Goal: Task Accomplishment & Management: Use online tool/utility

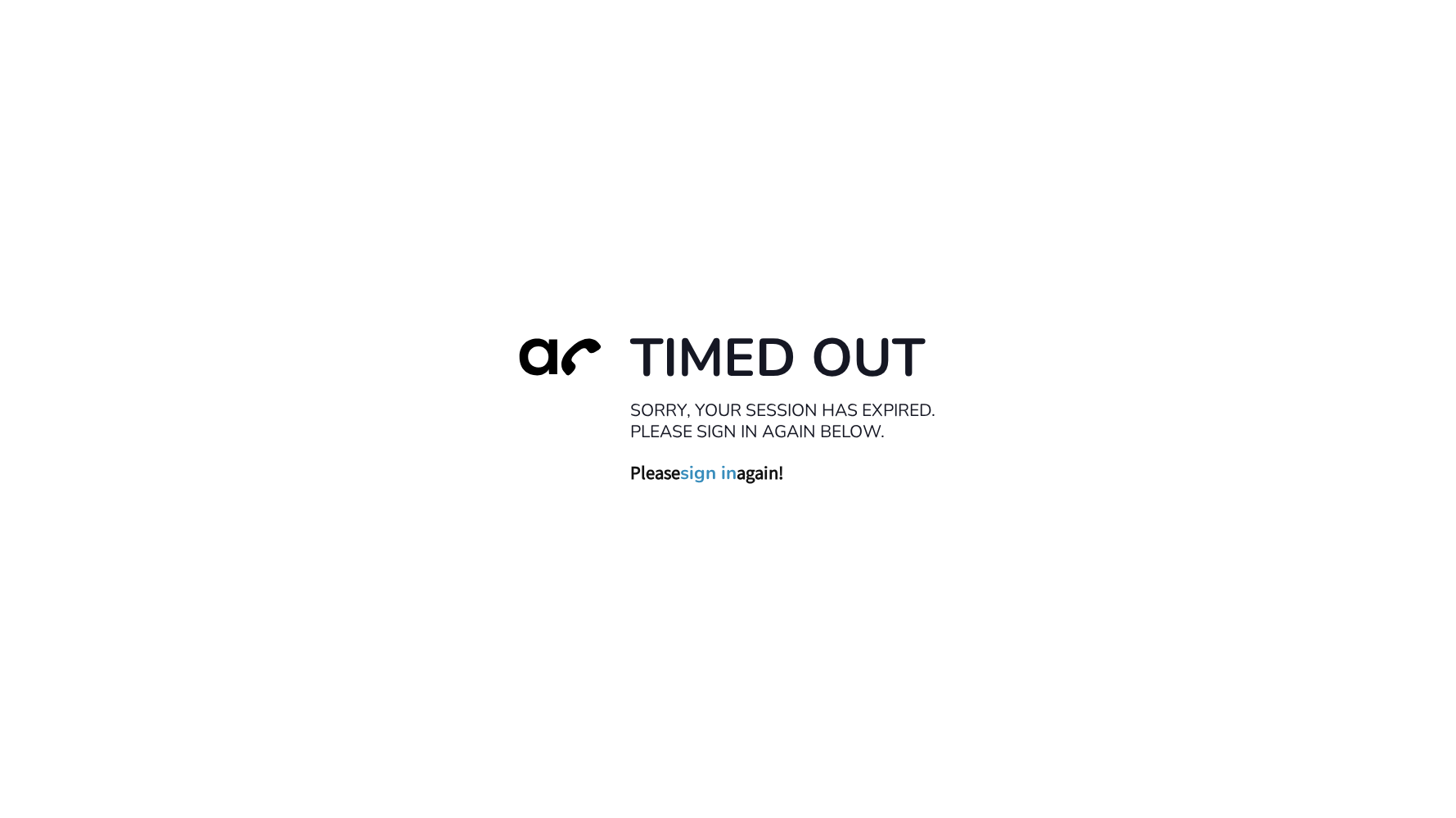
click at [253, 131] on div "Timed Out Sorry, your session has expired. Please sign in again below. Please s…" at bounding box center [728, 409] width 1456 height 818
click at [721, 476] on link "sign in" at bounding box center [708, 472] width 57 height 23
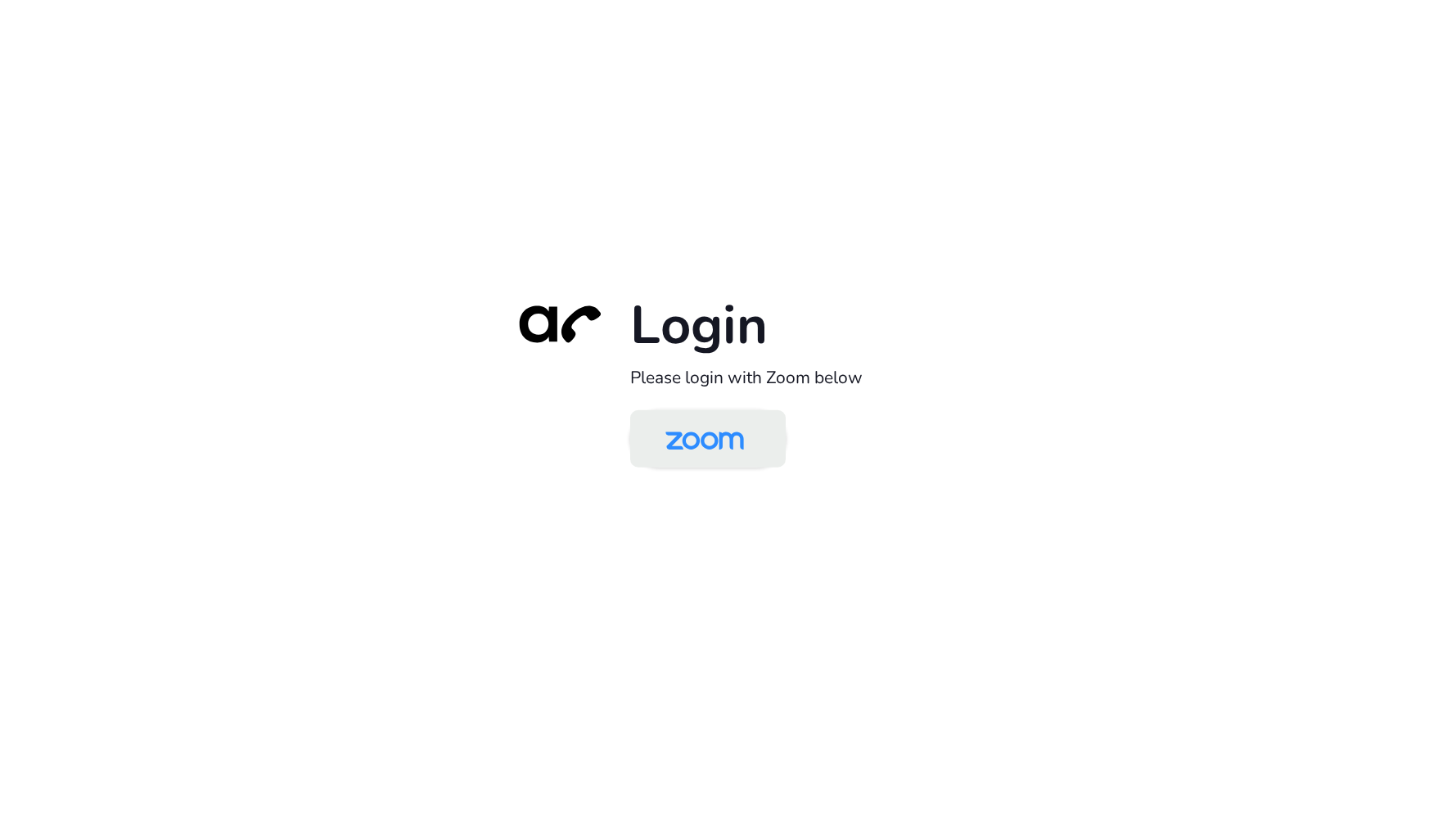
click at [720, 435] on img at bounding box center [705, 440] width 113 height 53
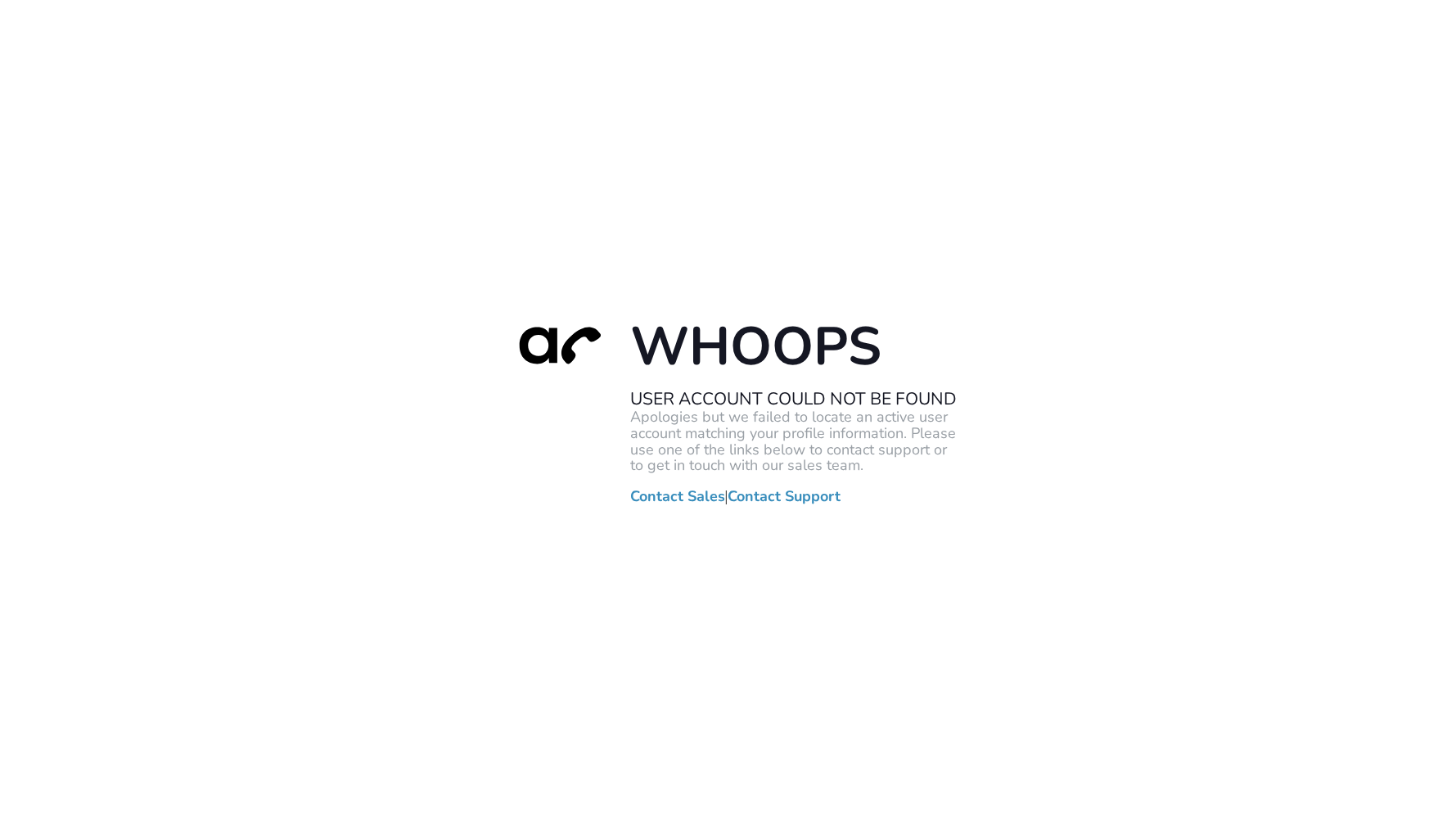
click at [145, 376] on div "Whoops User Account Could Not Be Found Apologies but we failed to locate an act…" at bounding box center [728, 409] width 1456 height 818
drag, startPoint x: 183, startPoint y: 144, endPoint x: 311, endPoint y: 10, distance: 185.3
click at [182, 144] on div "Whoops User Account Could Not Be Found Apologies but we failed to locate an act…" at bounding box center [728, 409] width 1456 height 818
click at [188, 509] on div "Whoops User Account Could Not Be Found Apologies but we failed to locate an act…" at bounding box center [728, 409] width 1456 height 818
click at [93, 353] on div "Whoops User Account Could Not Be Found Apologies but we failed to locate an act…" at bounding box center [728, 409] width 1456 height 818
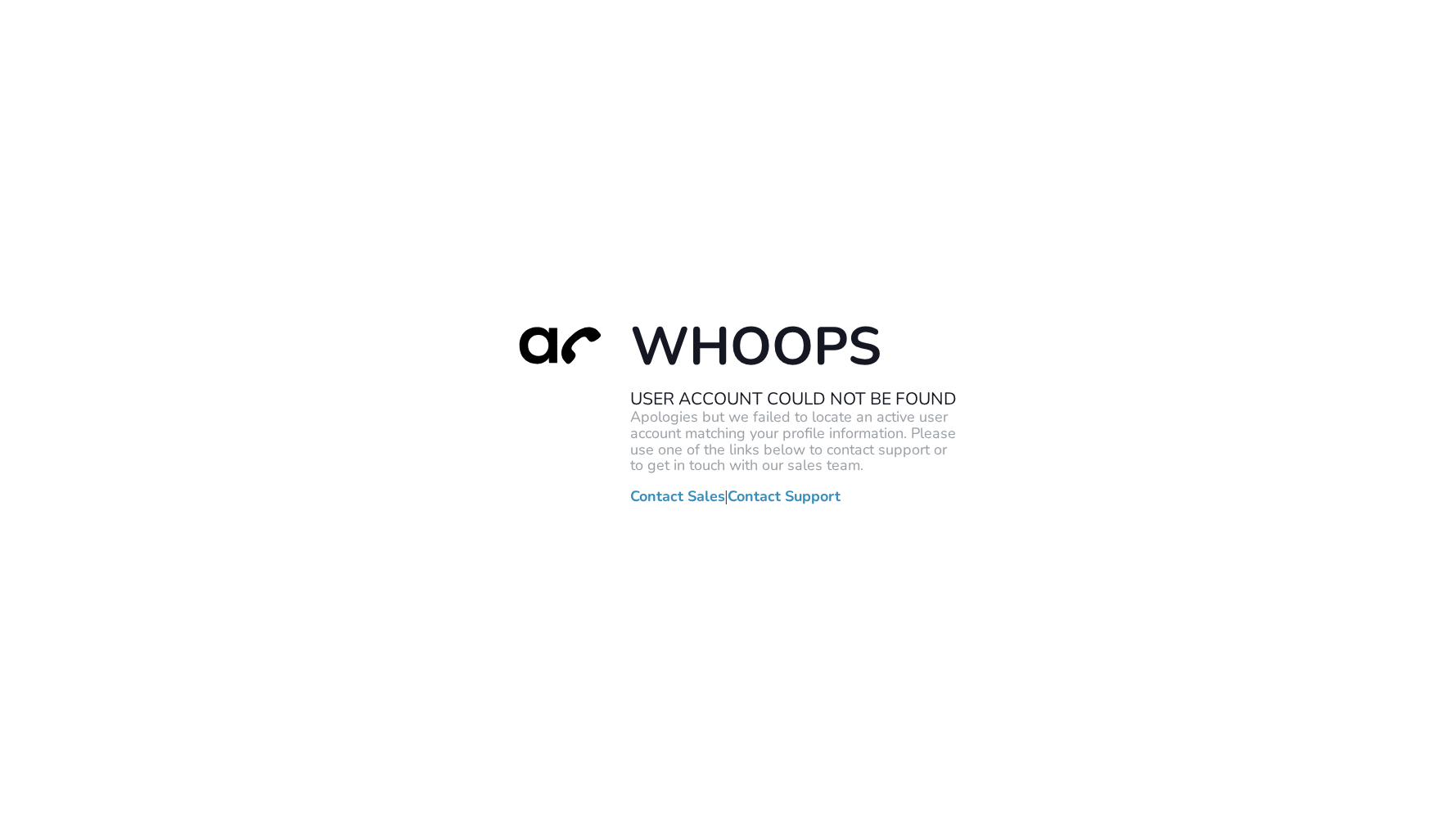
click at [98, 176] on div "Whoops User Account Could Not Be Found Apologies but we failed to locate an act…" at bounding box center [728, 409] width 1456 height 818
click at [216, 284] on div "Whoops User Account Could Not Be Found Apologies but we failed to locate an act…" at bounding box center [728, 409] width 1456 height 818
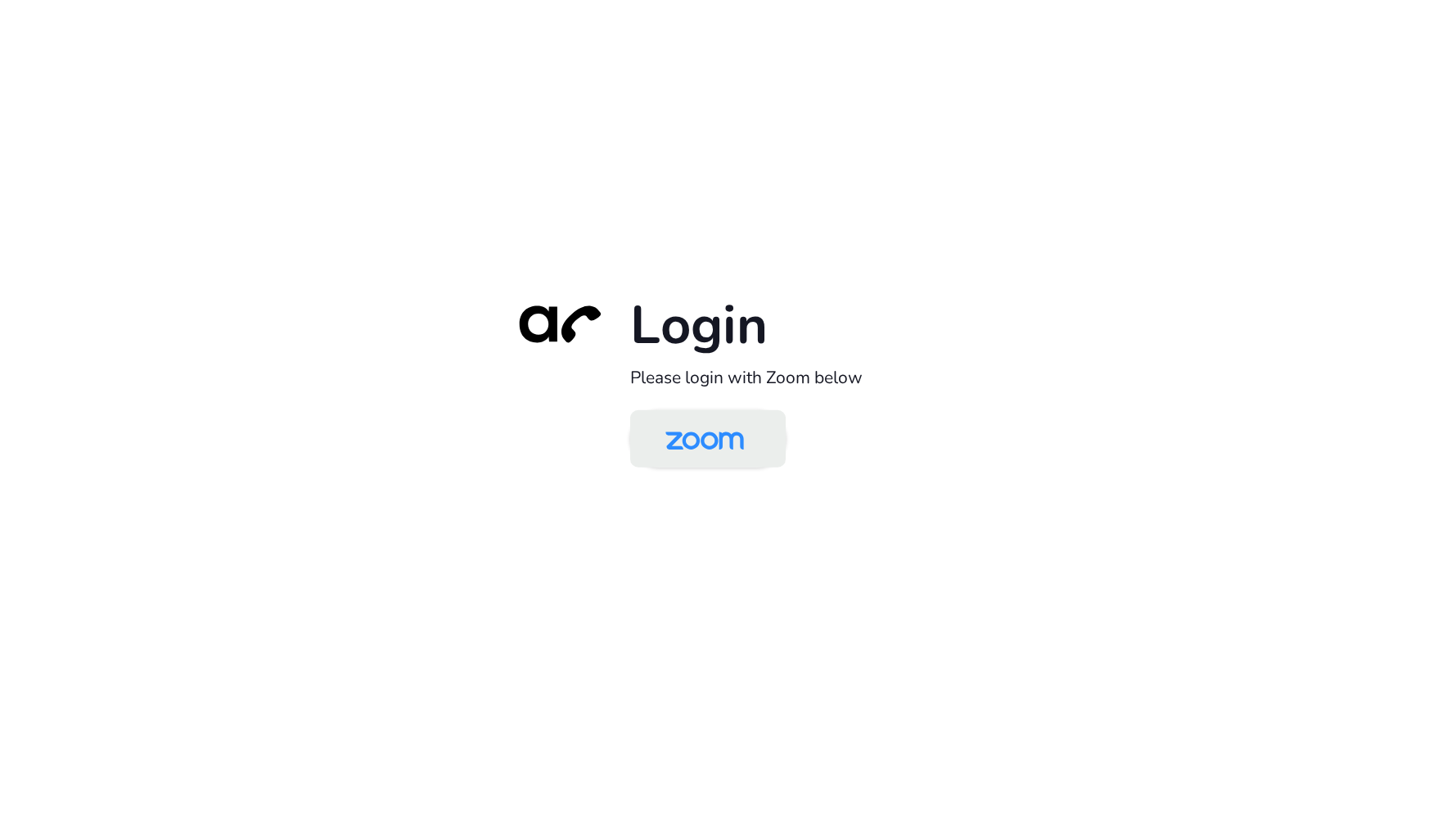
click at [701, 431] on img at bounding box center [705, 440] width 113 height 53
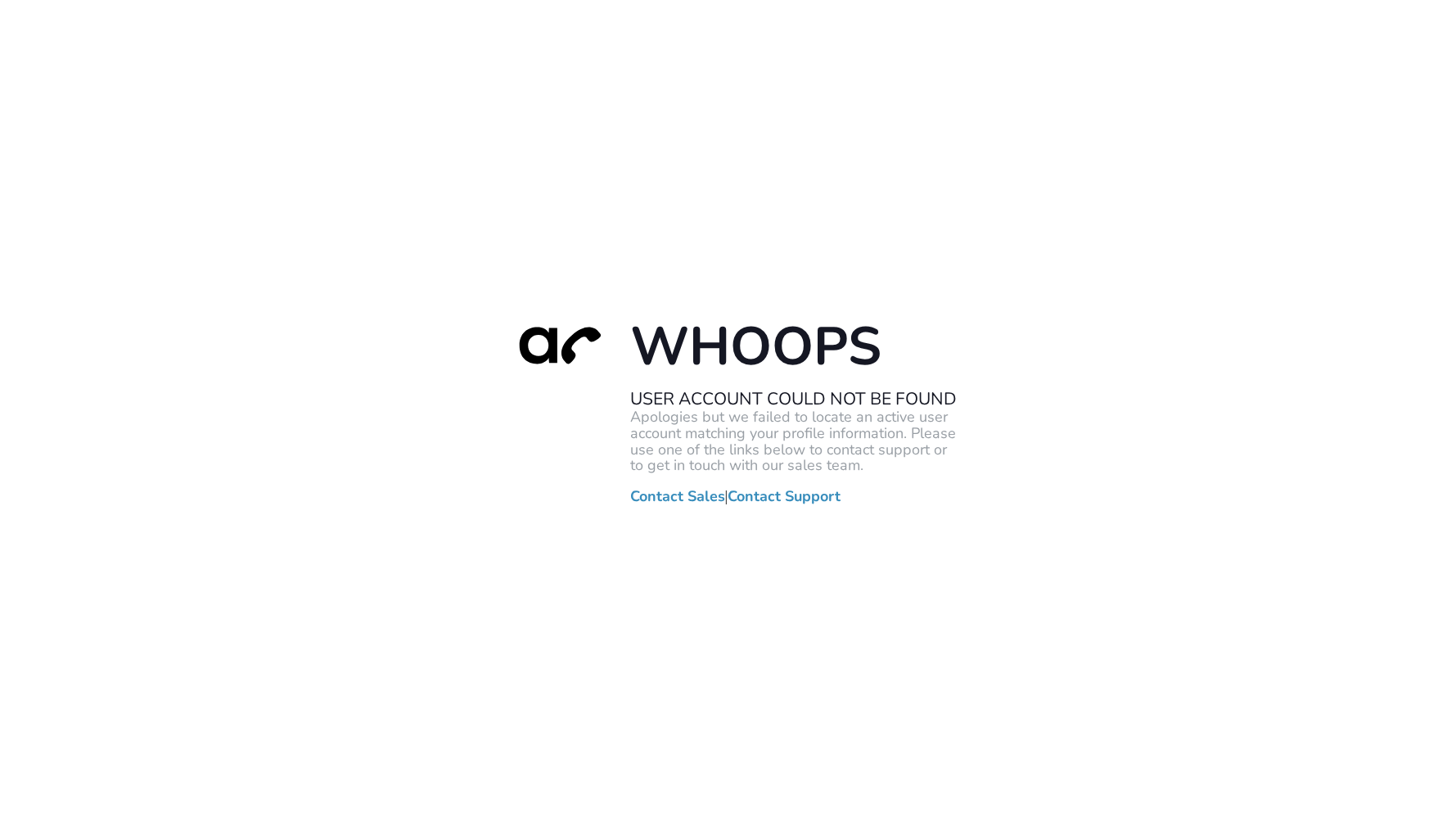
click at [263, 383] on div "Whoops User Account Could Not Be Found Apologies but we failed to locate an act…" at bounding box center [728, 409] width 1456 height 818
click at [289, 255] on div "Whoops User Account Could Not Be Found Apologies but we failed to locate an act…" at bounding box center [728, 409] width 1456 height 818
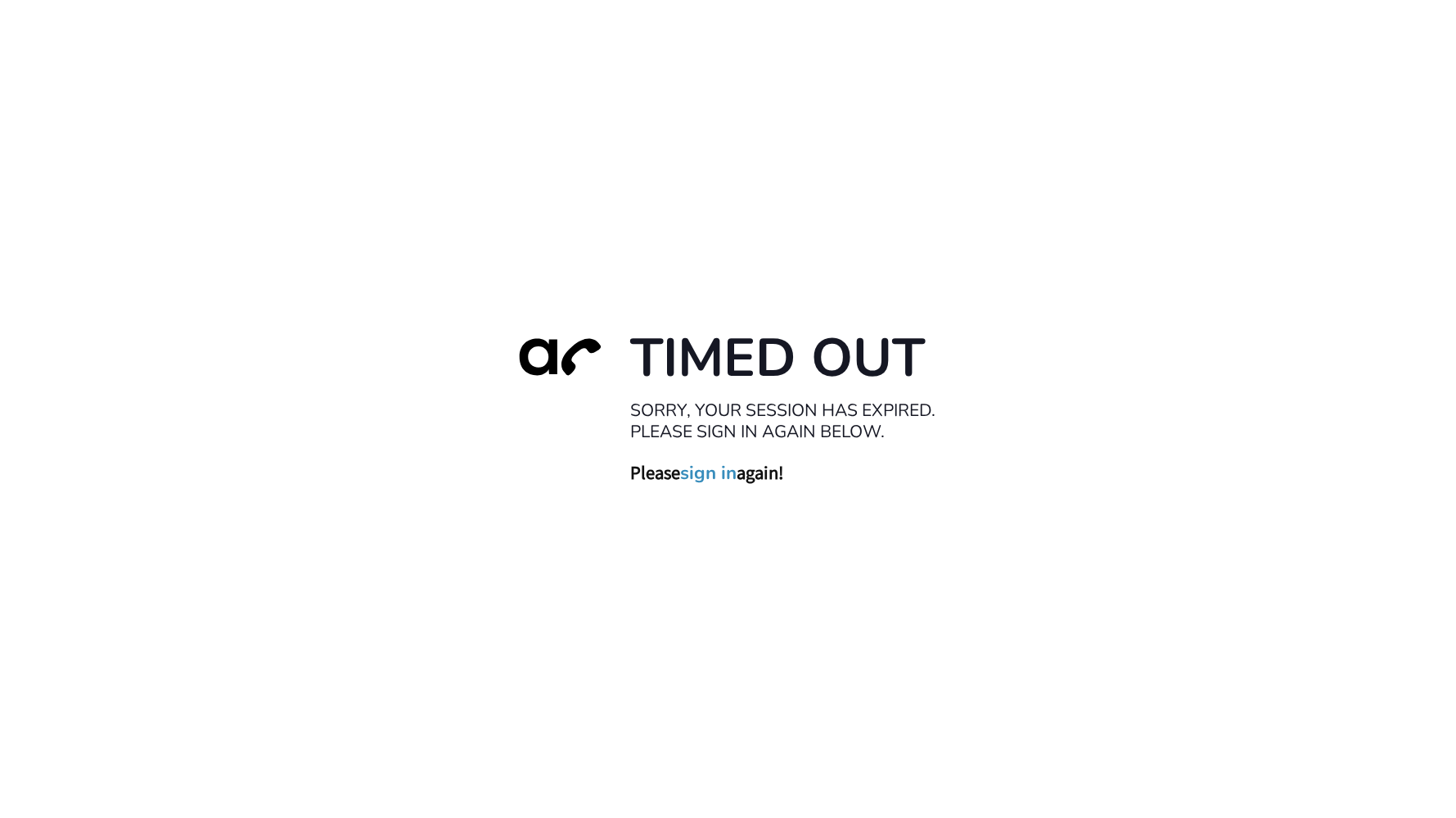
click at [705, 471] on link "sign in" at bounding box center [708, 472] width 57 height 23
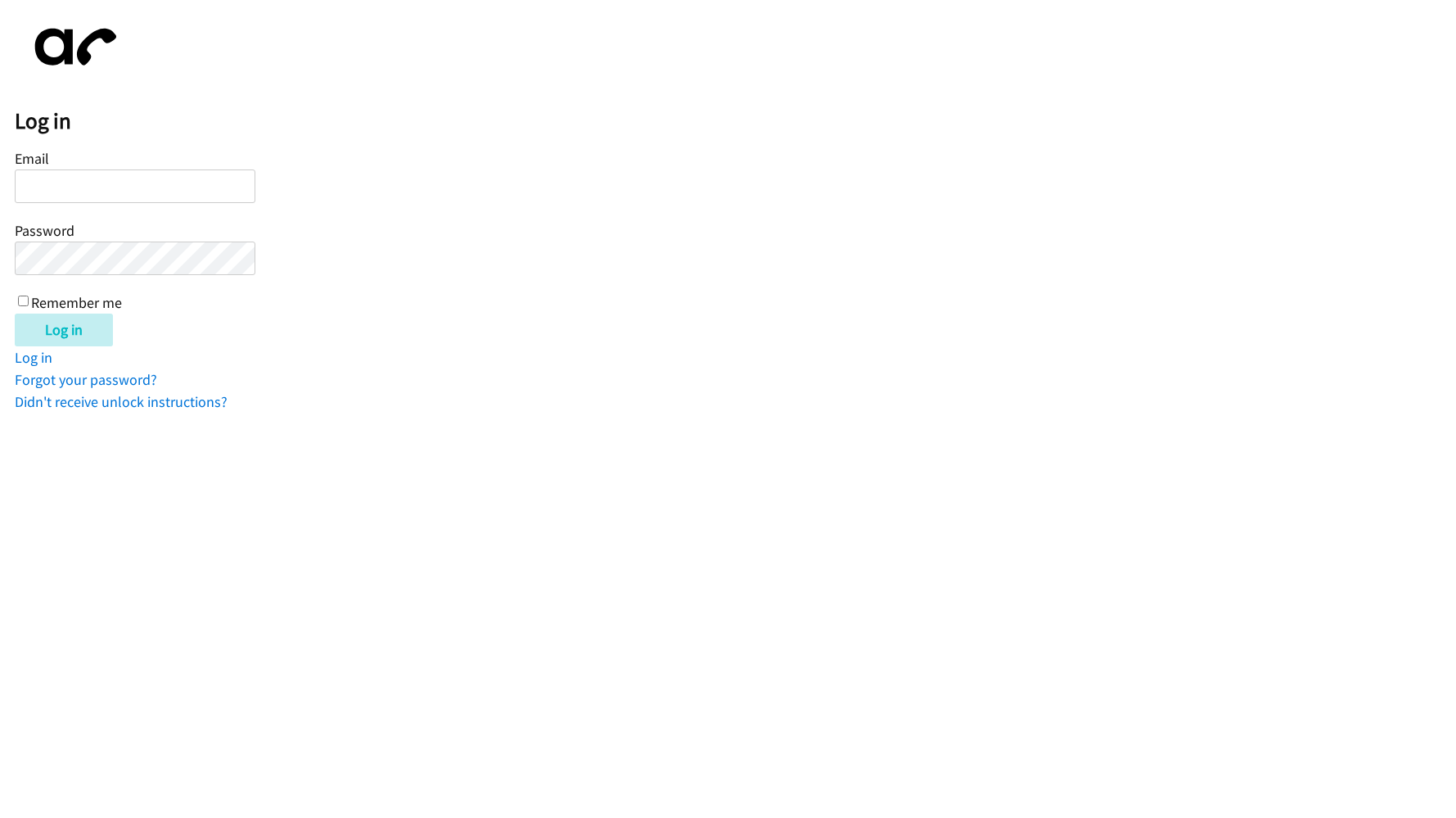
click at [55, 179] on input "Email" at bounding box center [135, 187] width 241 height 34
type input "jenny.aranco@directit.com"
click at [81, 336] on input "Log in" at bounding box center [63, 330] width 98 height 33
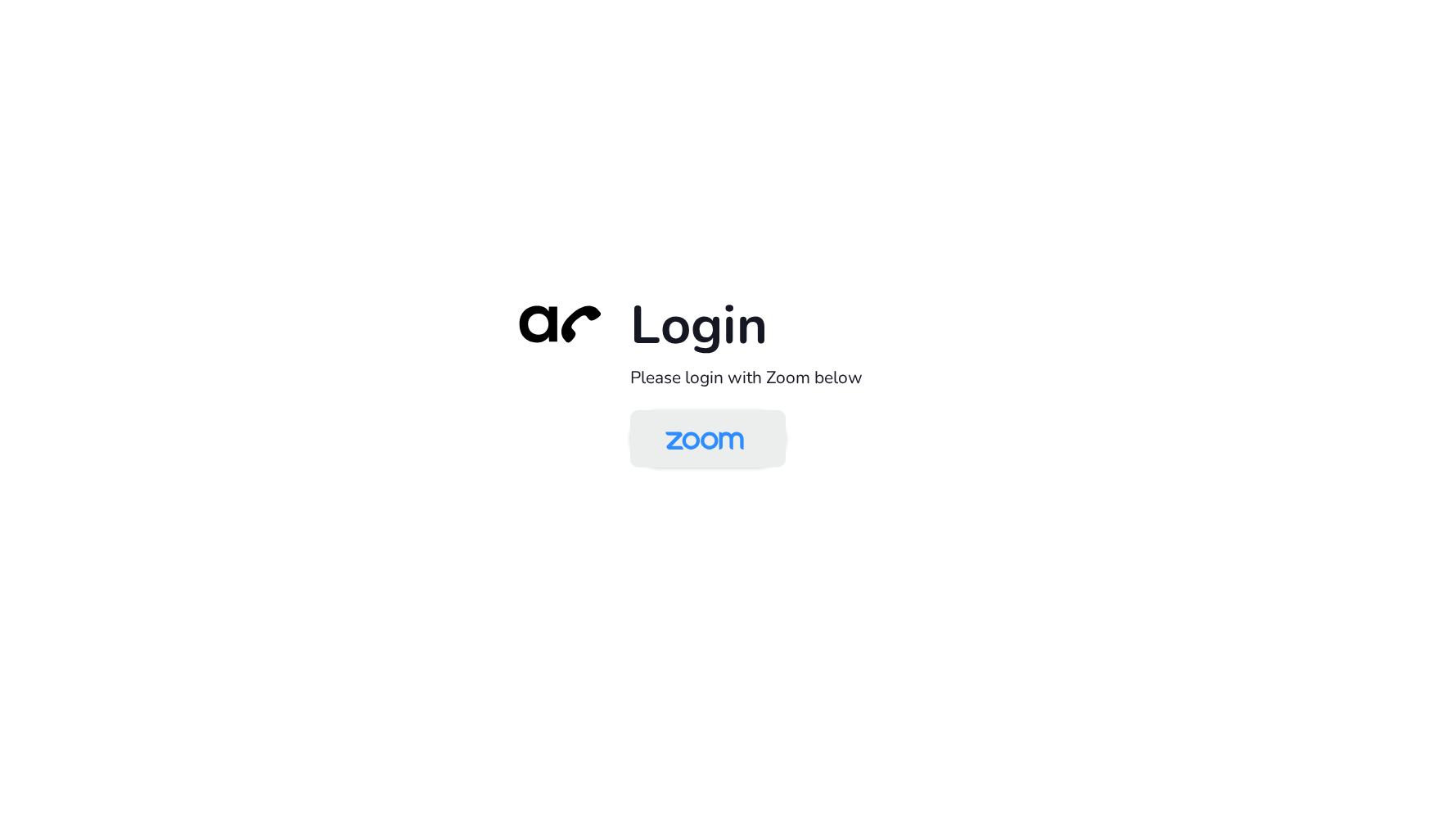
click at [685, 430] on img at bounding box center [705, 440] width 113 height 53
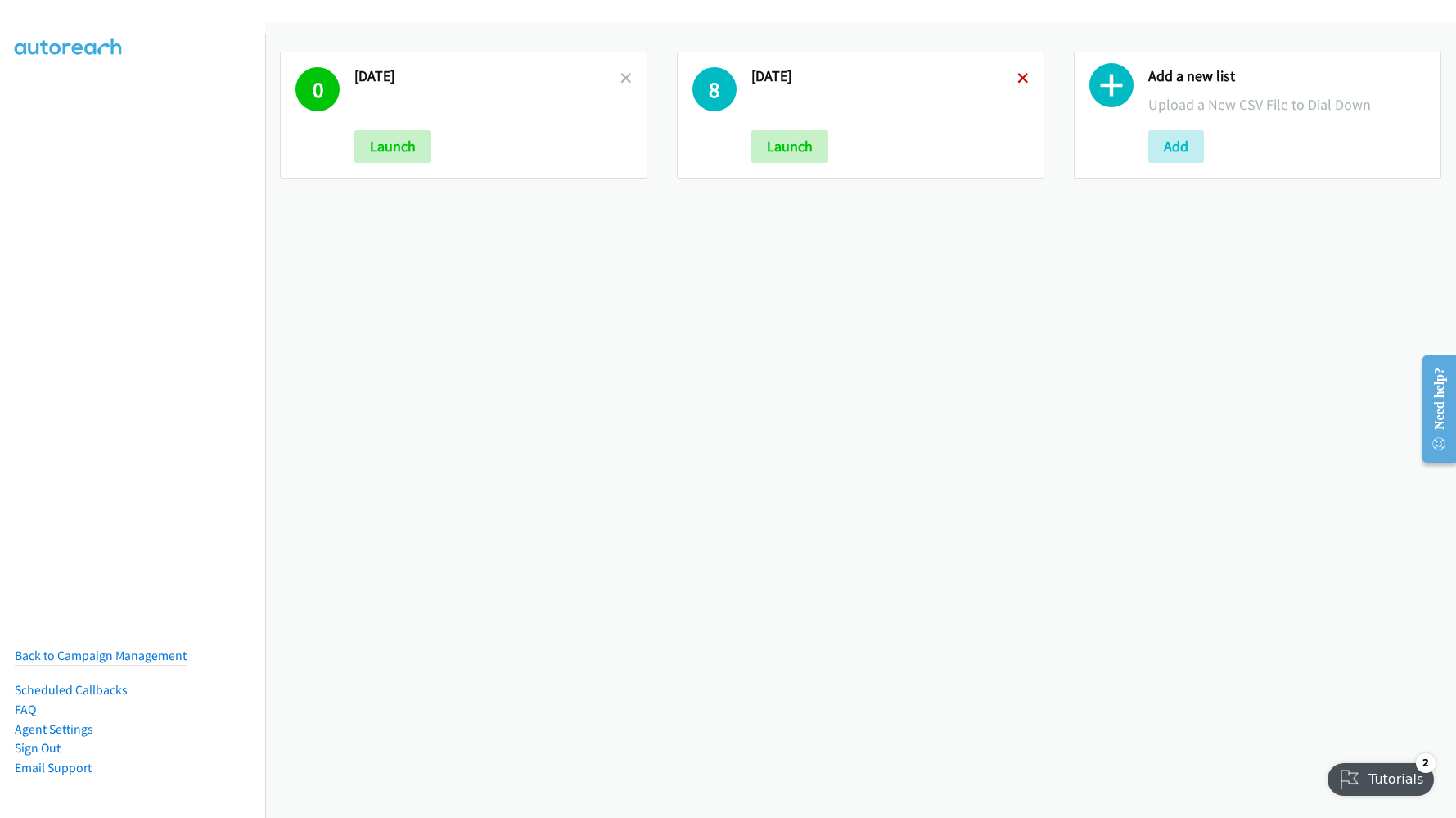
click at [1017, 79] on icon at bounding box center [1023, 79] width 11 height 11
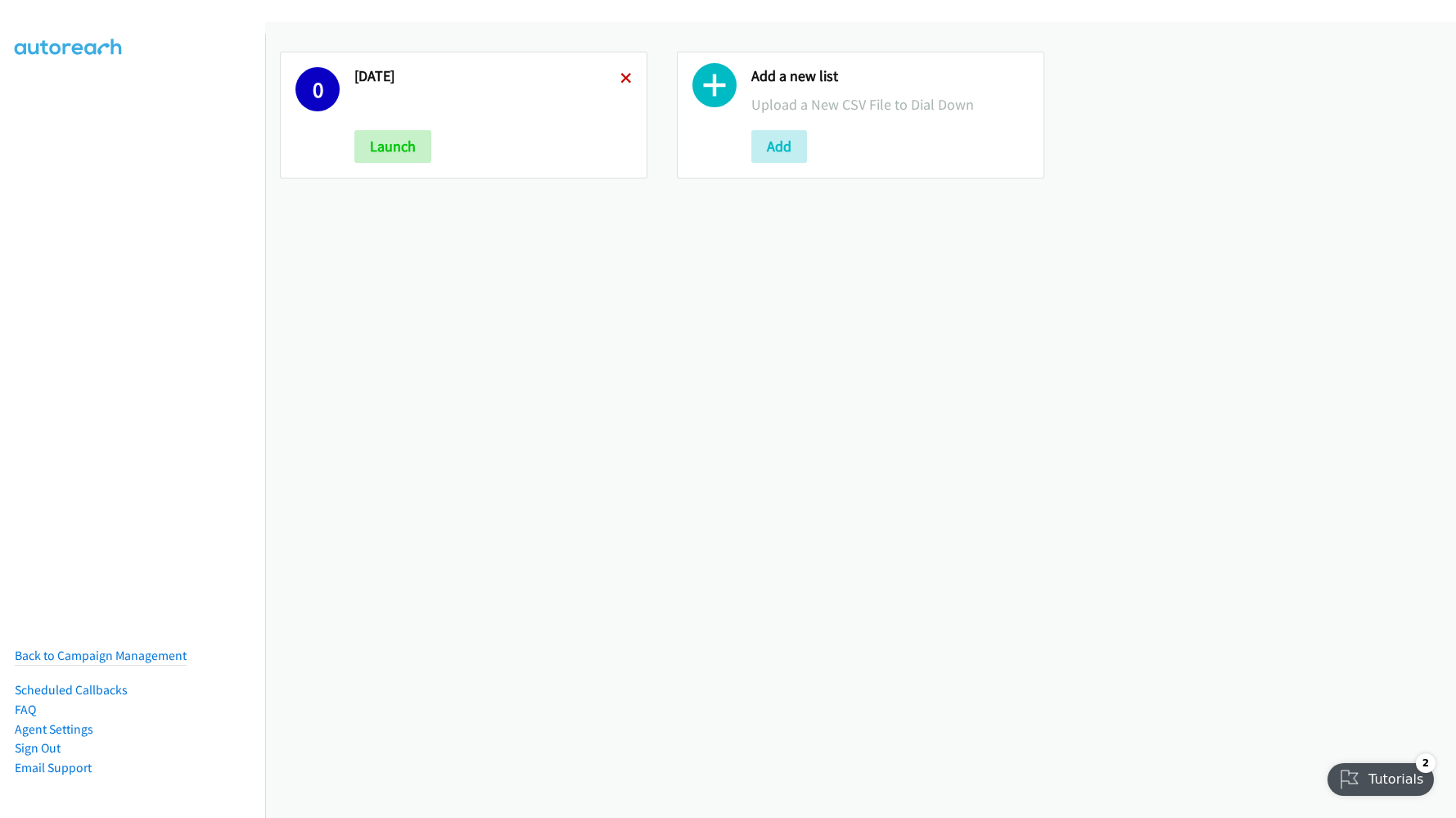
click at [623, 83] on icon at bounding box center [626, 79] width 11 height 11
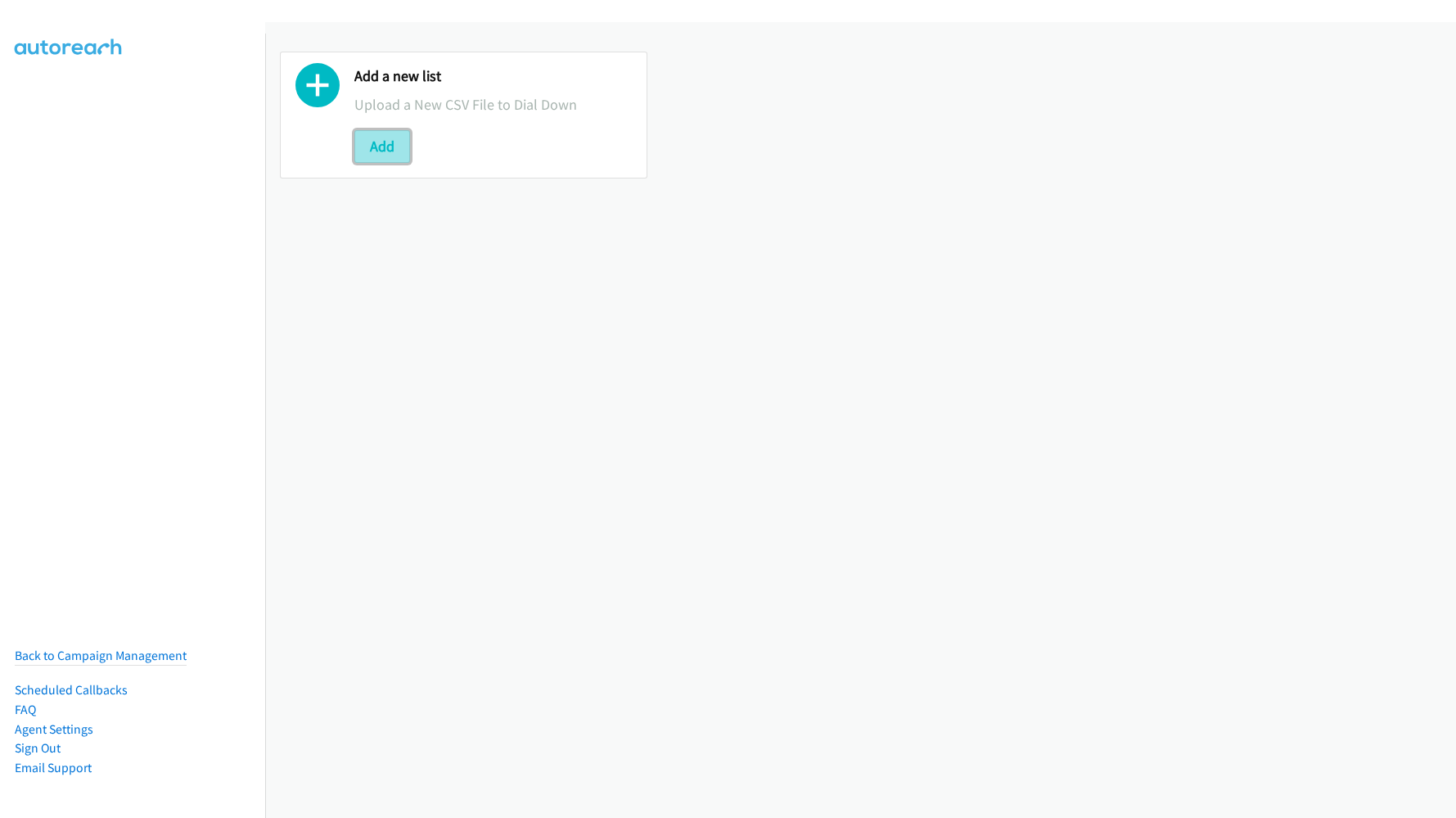
click at [382, 136] on button "Add" at bounding box center [383, 146] width 56 height 33
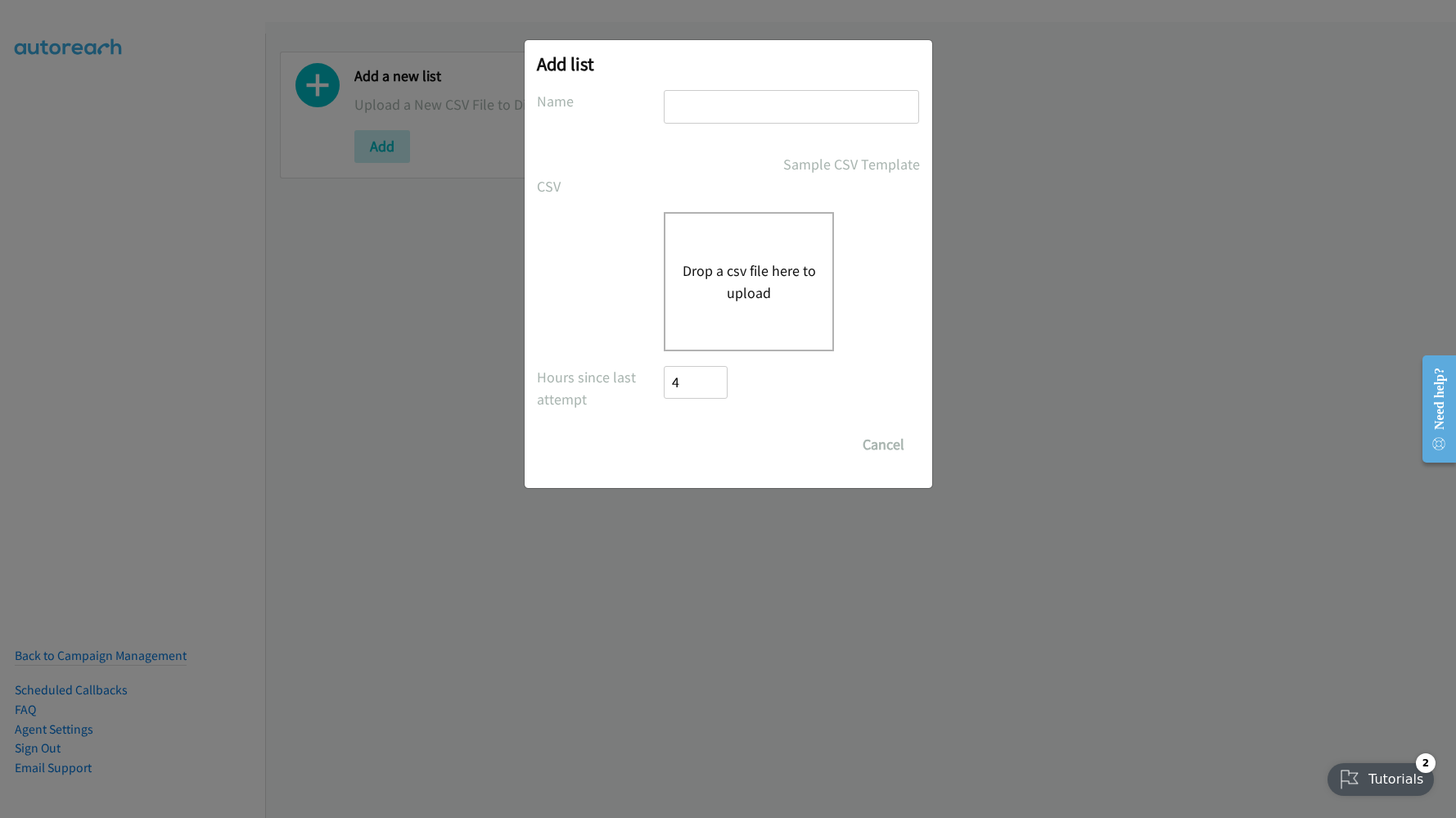
click at [169, 336] on div "Add list No phone fields were returned for that Report or List View Please uplo…" at bounding box center [728, 416] width 1456 height 803
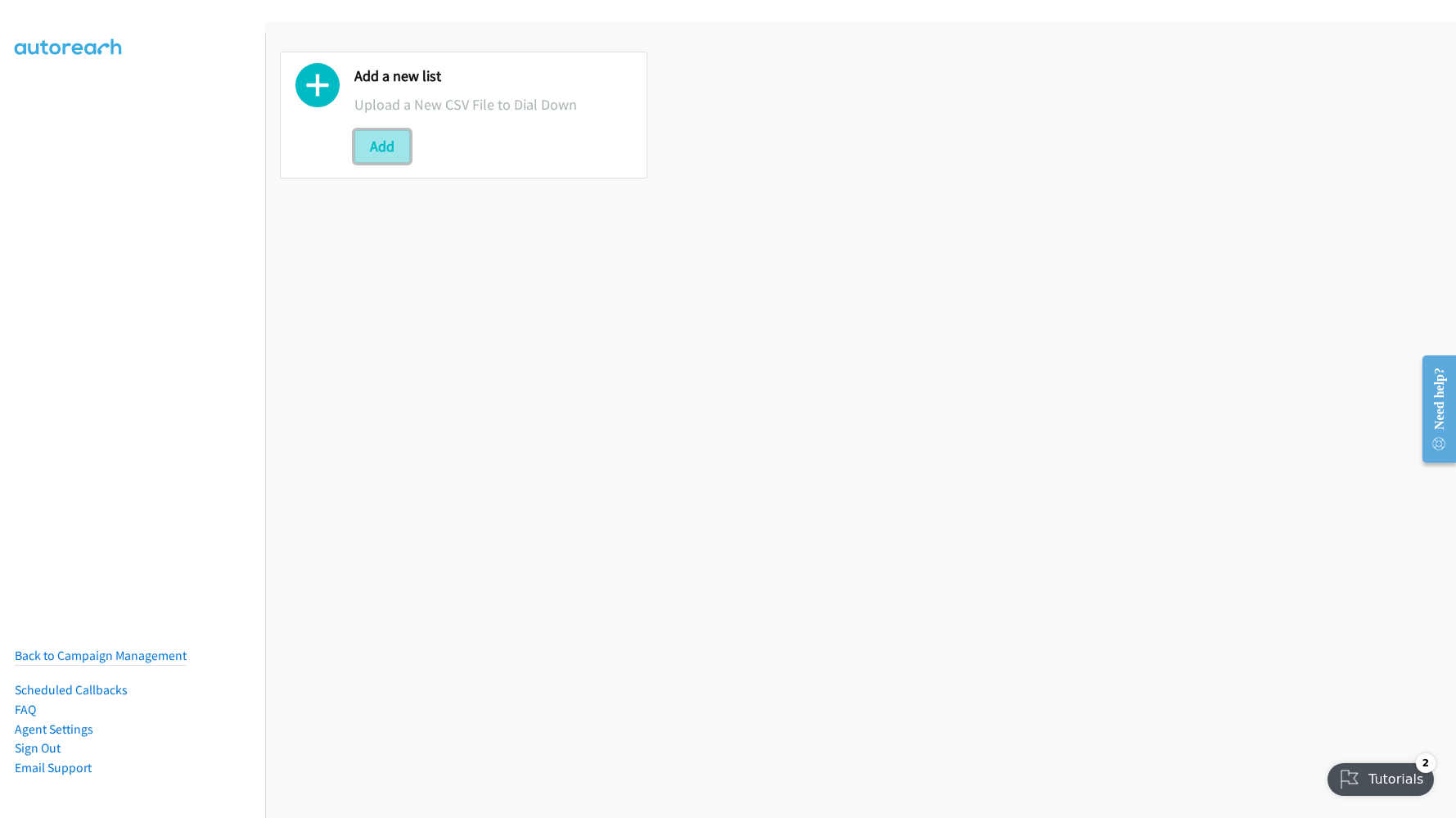
click at [402, 159] on button "Add" at bounding box center [383, 146] width 56 height 33
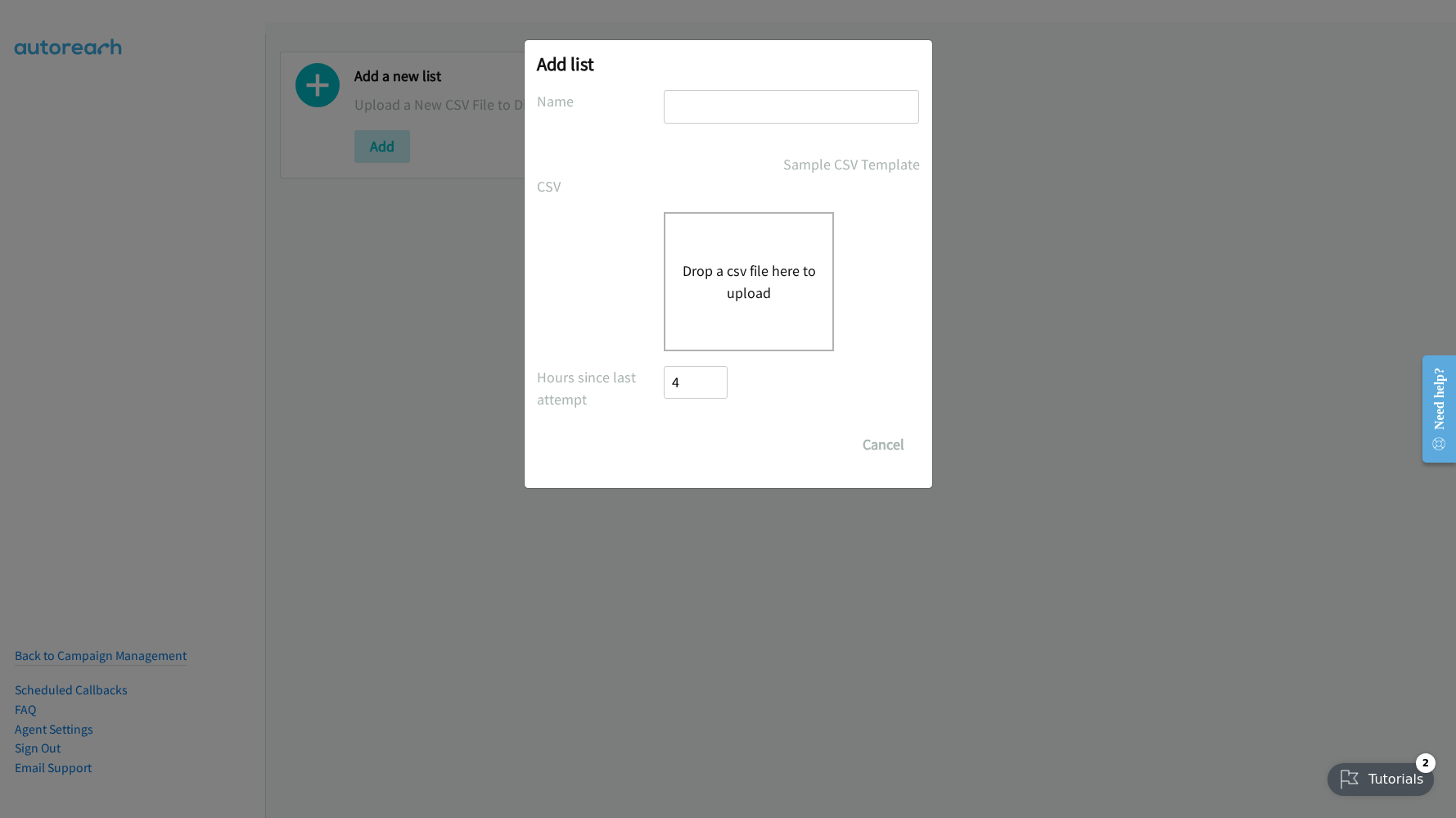
click at [735, 100] on input "text" at bounding box center [791, 106] width 256 height 34
type input "[DATE]"
click at [730, 275] on button "Drop a csv file here to upload" at bounding box center [749, 281] width 134 height 44
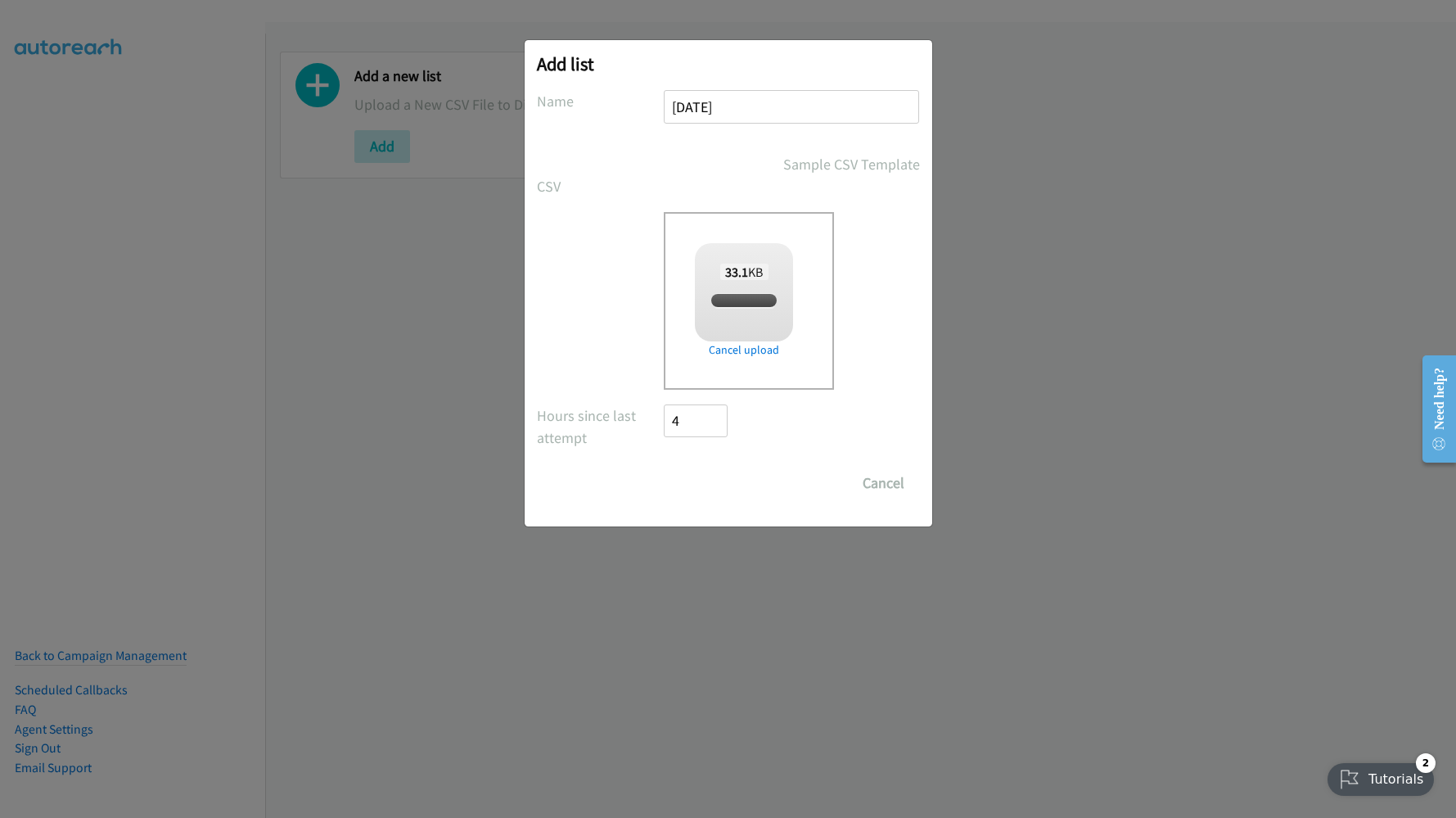
checkbox input "true"
click at [702, 481] on input "Save List" at bounding box center [707, 483] width 86 height 33
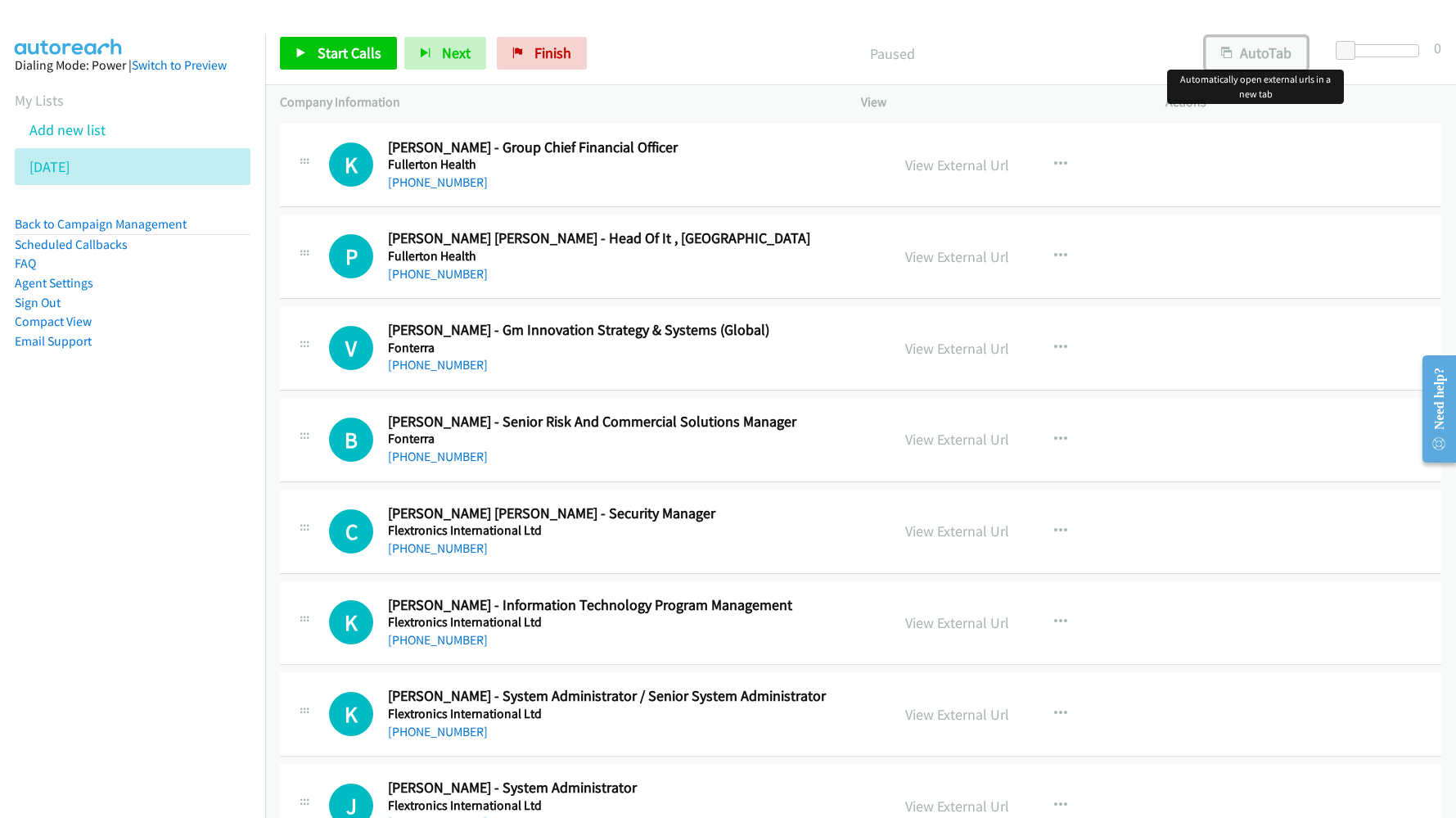
click at [1262, 60] on button "AutoTab" at bounding box center [1256, 52] width 102 height 33
click at [343, 53] on span "Start Calls" at bounding box center [349, 52] width 63 height 19
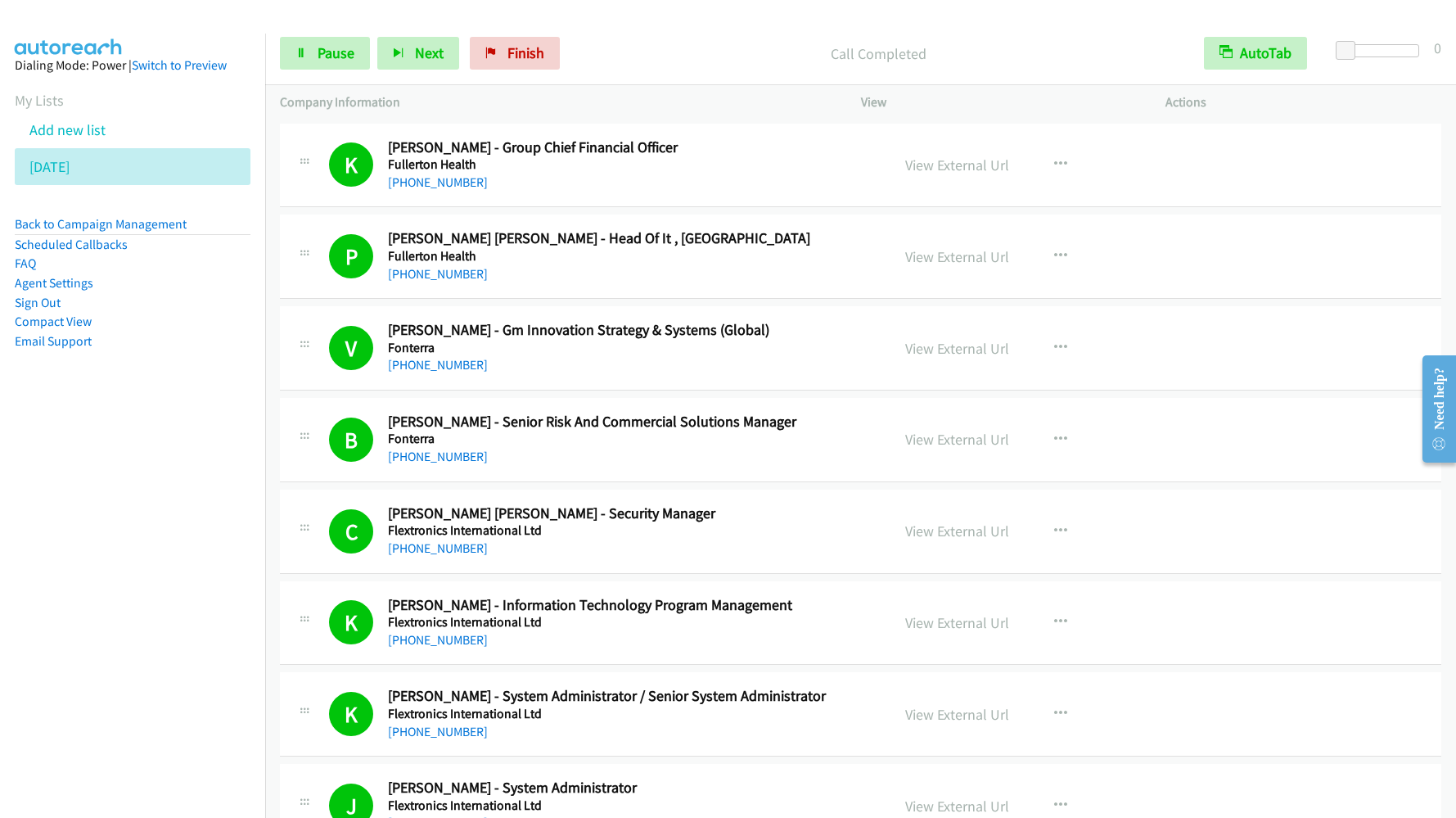
click at [118, 690] on nav "Dialing Mode: Power | Switch to Preview My Lists Add new list [DATE] Back to Ca…" at bounding box center [133, 443] width 266 height 818
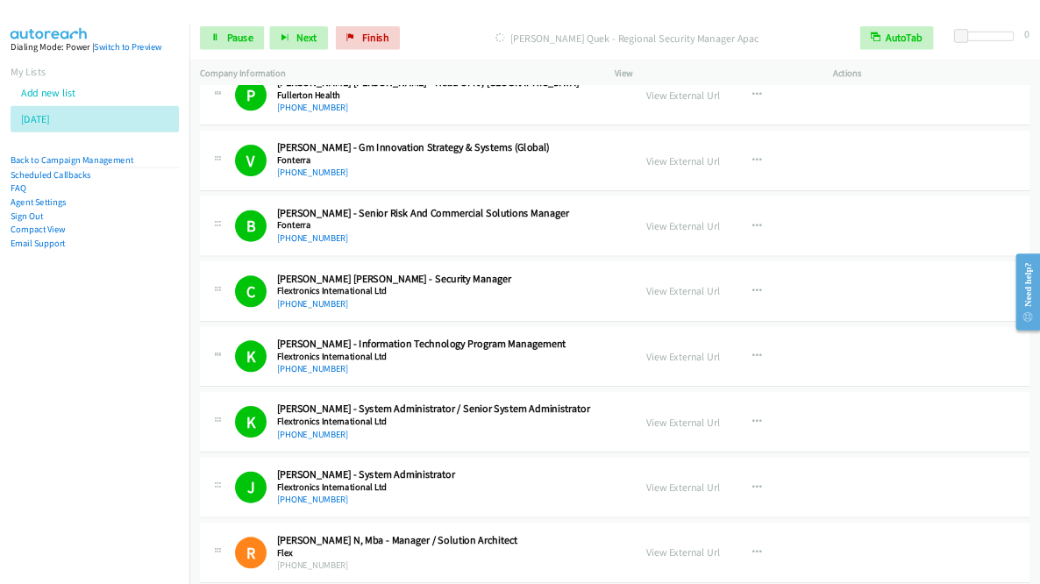
scroll to position [263, 0]
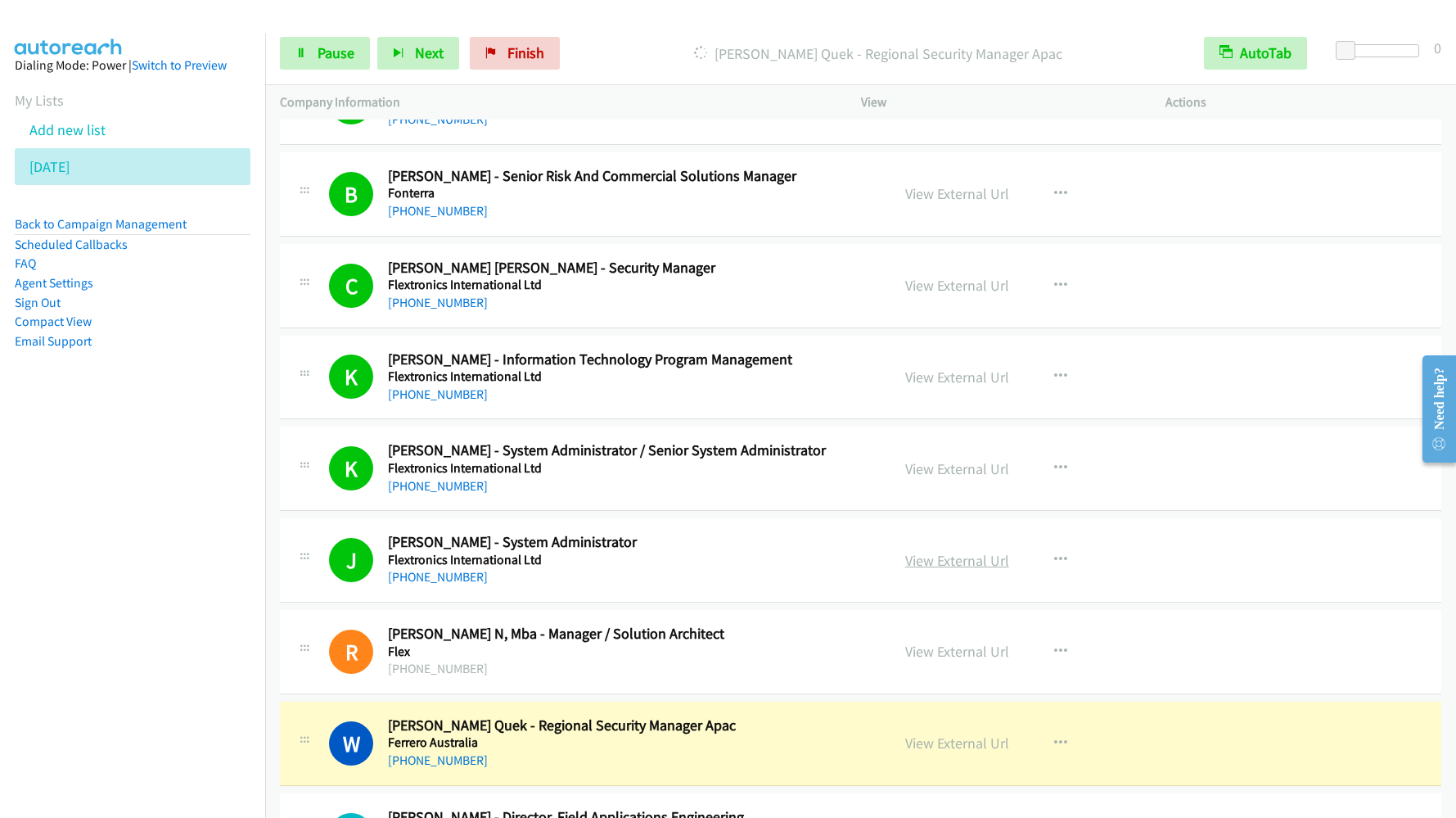
click at [931, 555] on link "View External Url" at bounding box center [957, 560] width 104 height 19
click at [331, 57] on span "Pause" at bounding box center [335, 52] width 36 height 19
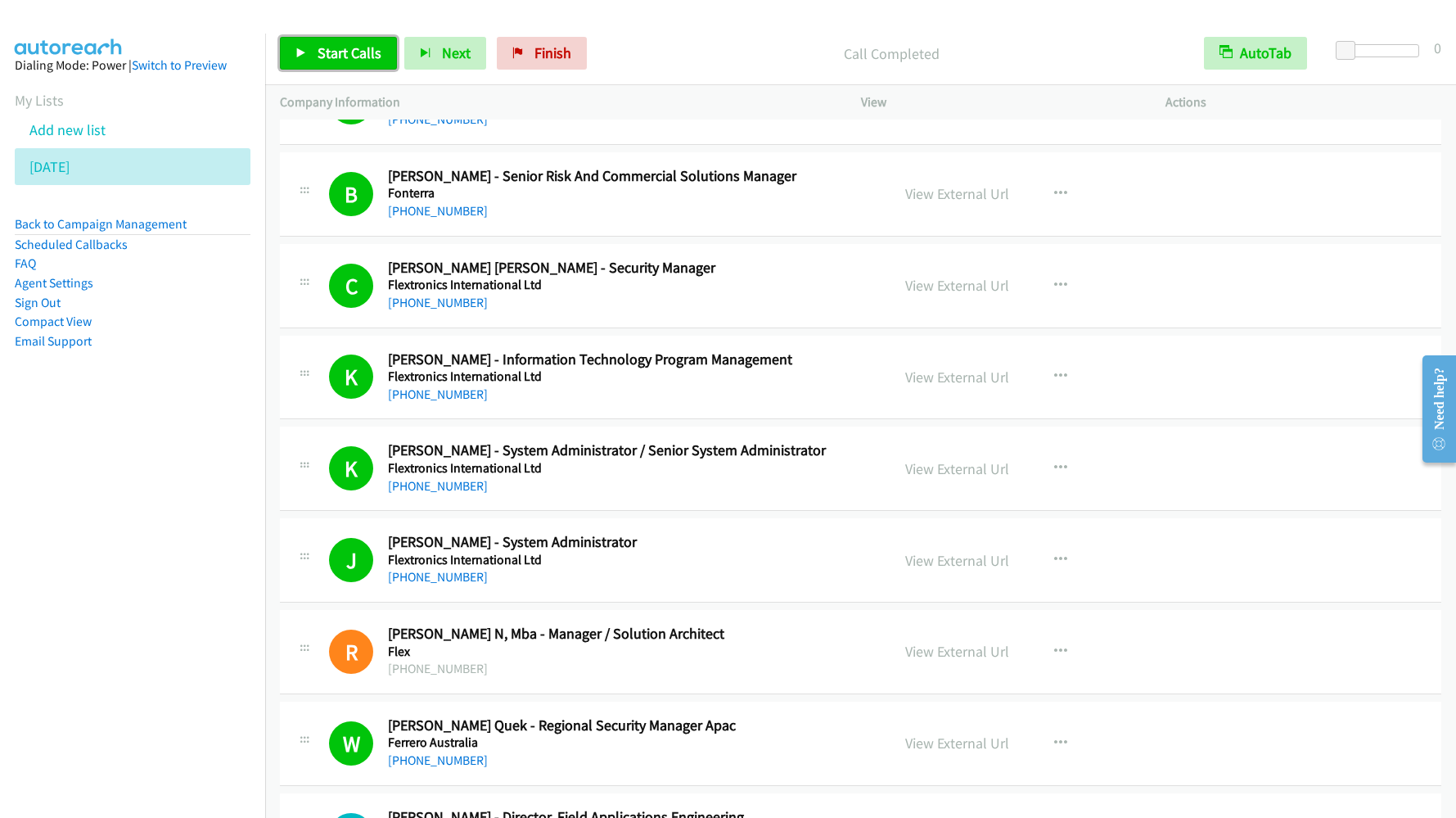
click at [327, 62] on span "Start Calls" at bounding box center [349, 52] width 63 height 19
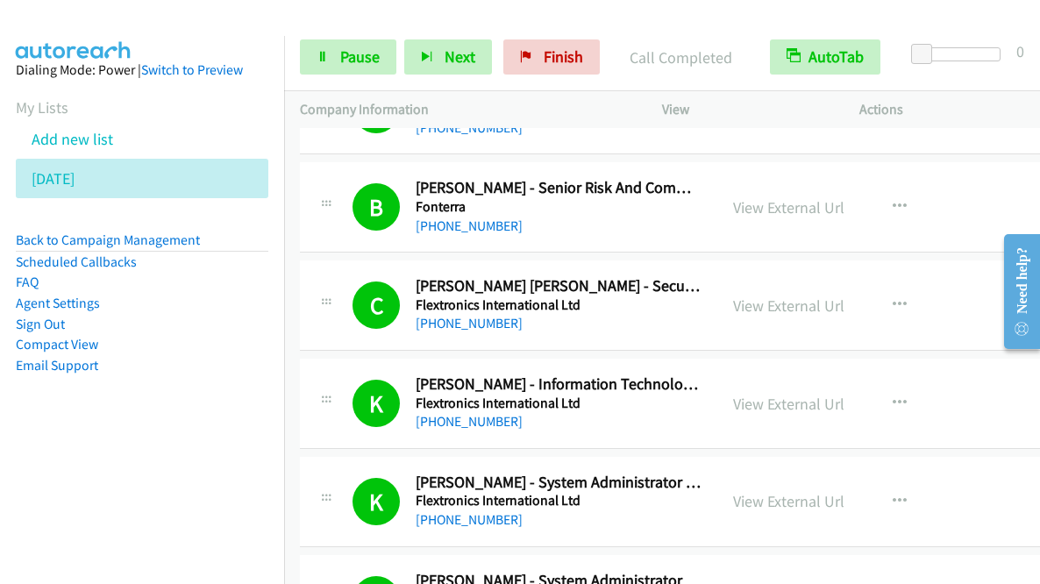
click at [189, 38] on aside "Dialing Mode: Power | Switch to Preview My Lists Add new list [DATE] Back to Ca…" at bounding box center [142, 245] width 284 height 419
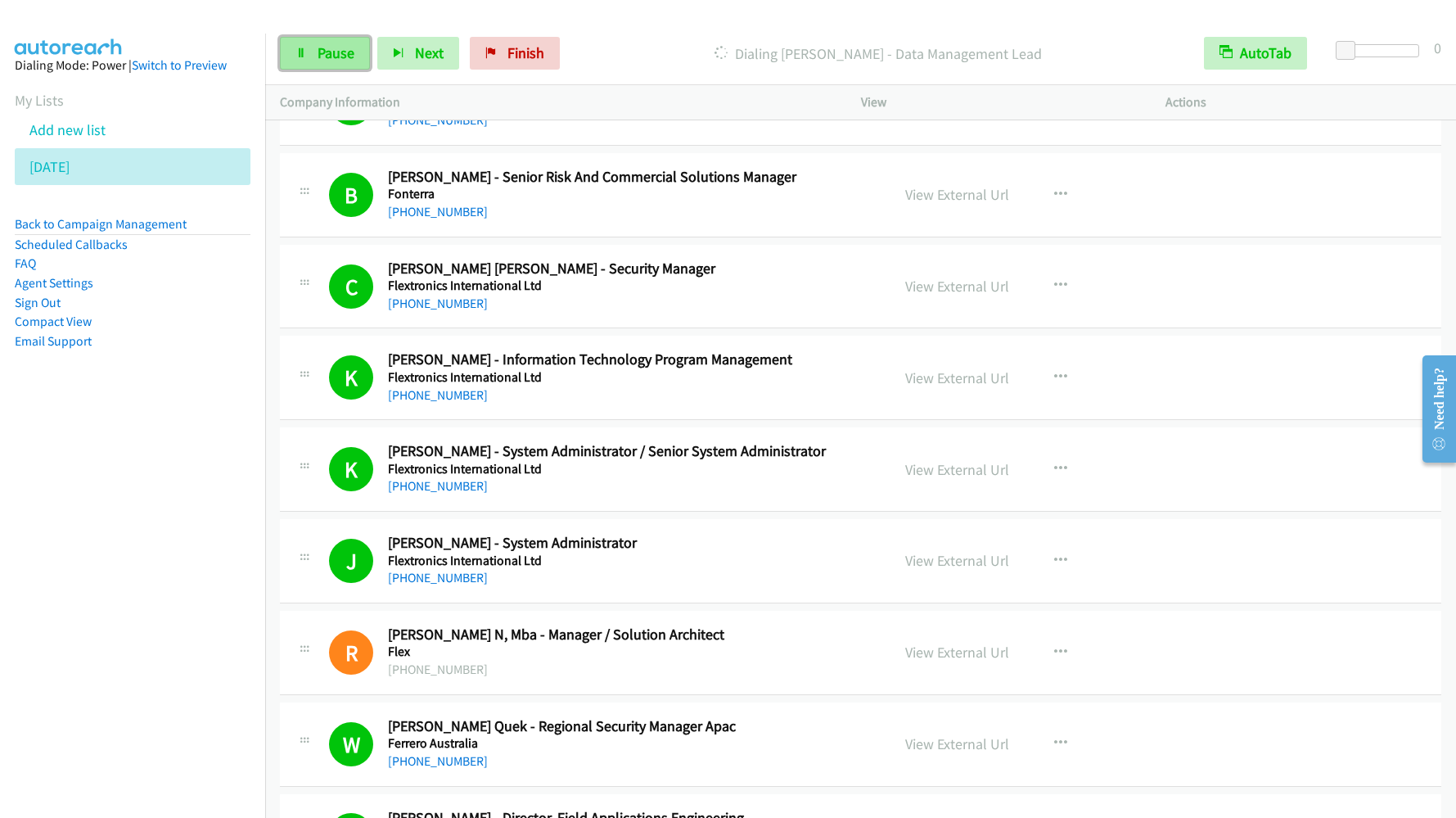
click at [354, 50] on link "Pause" at bounding box center [325, 52] width 90 height 33
click at [682, 43] on p "Call Completed" at bounding box center [891, 54] width 566 height 22
click at [337, 55] on span "Start Calls" at bounding box center [349, 52] width 63 height 19
click at [328, 70] on div "Start Calls Pause Next Finish Call Completed AutoTab AutoTab 0" at bounding box center [861, 54] width 1191 height 63
click at [325, 51] on span "Pause" at bounding box center [335, 52] width 36 height 19
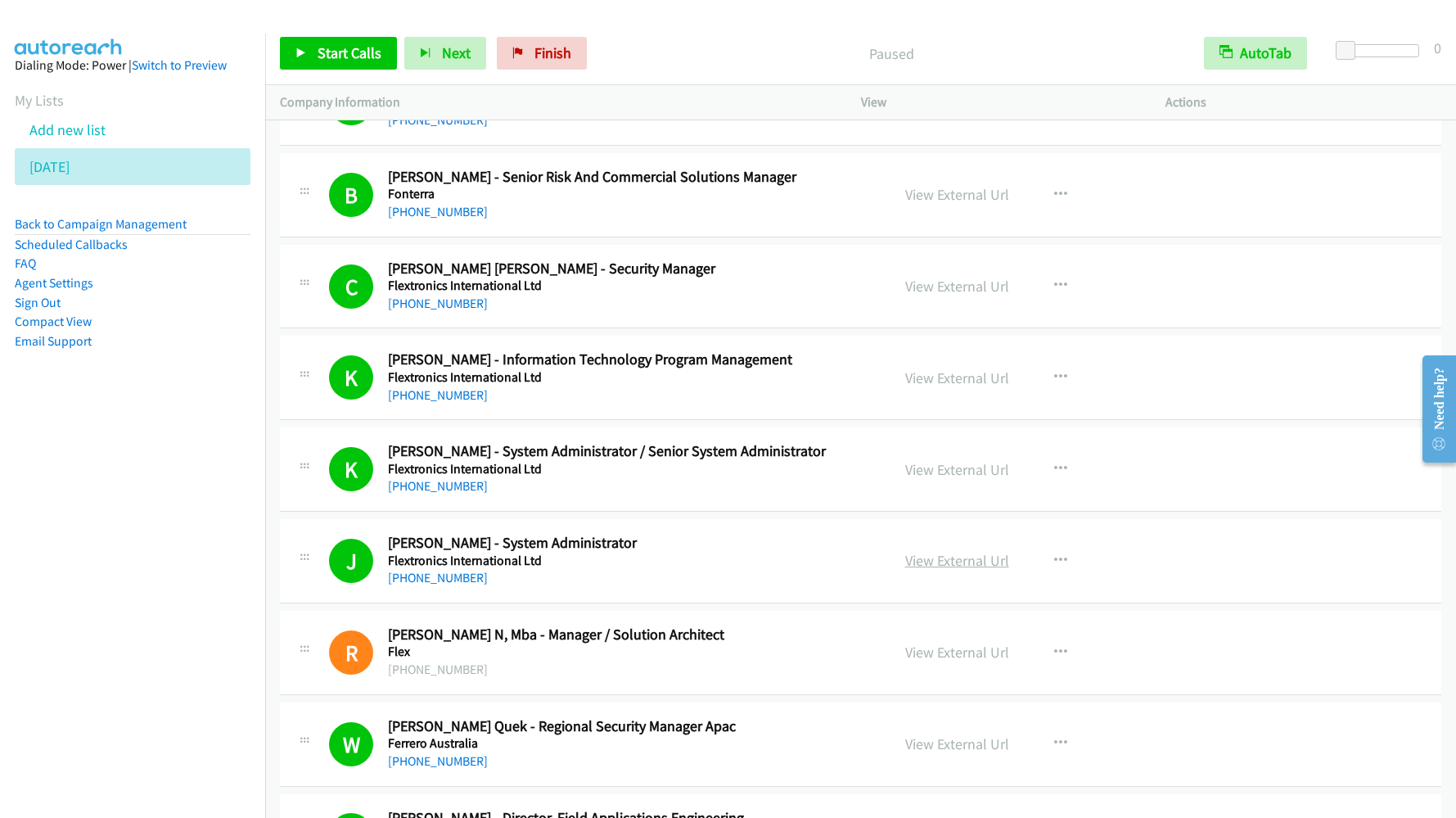
click at [913, 569] on link "View External Url" at bounding box center [957, 560] width 104 height 19
click at [343, 52] on span "Start Calls" at bounding box center [349, 52] width 63 height 19
click at [342, 53] on span "Start Calls" at bounding box center [349, 52] width 63 height 19
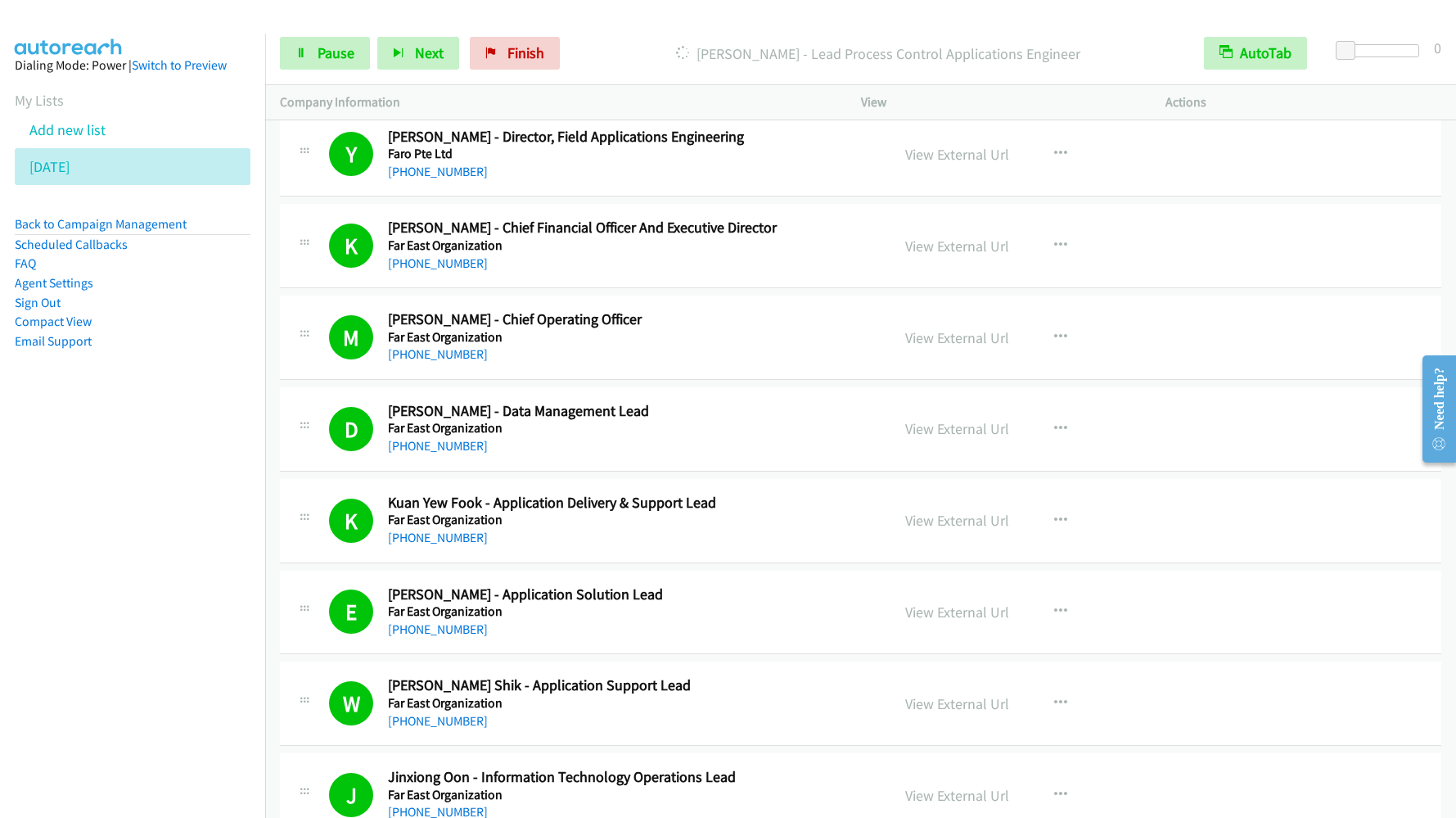
scroll to position [982, 0]
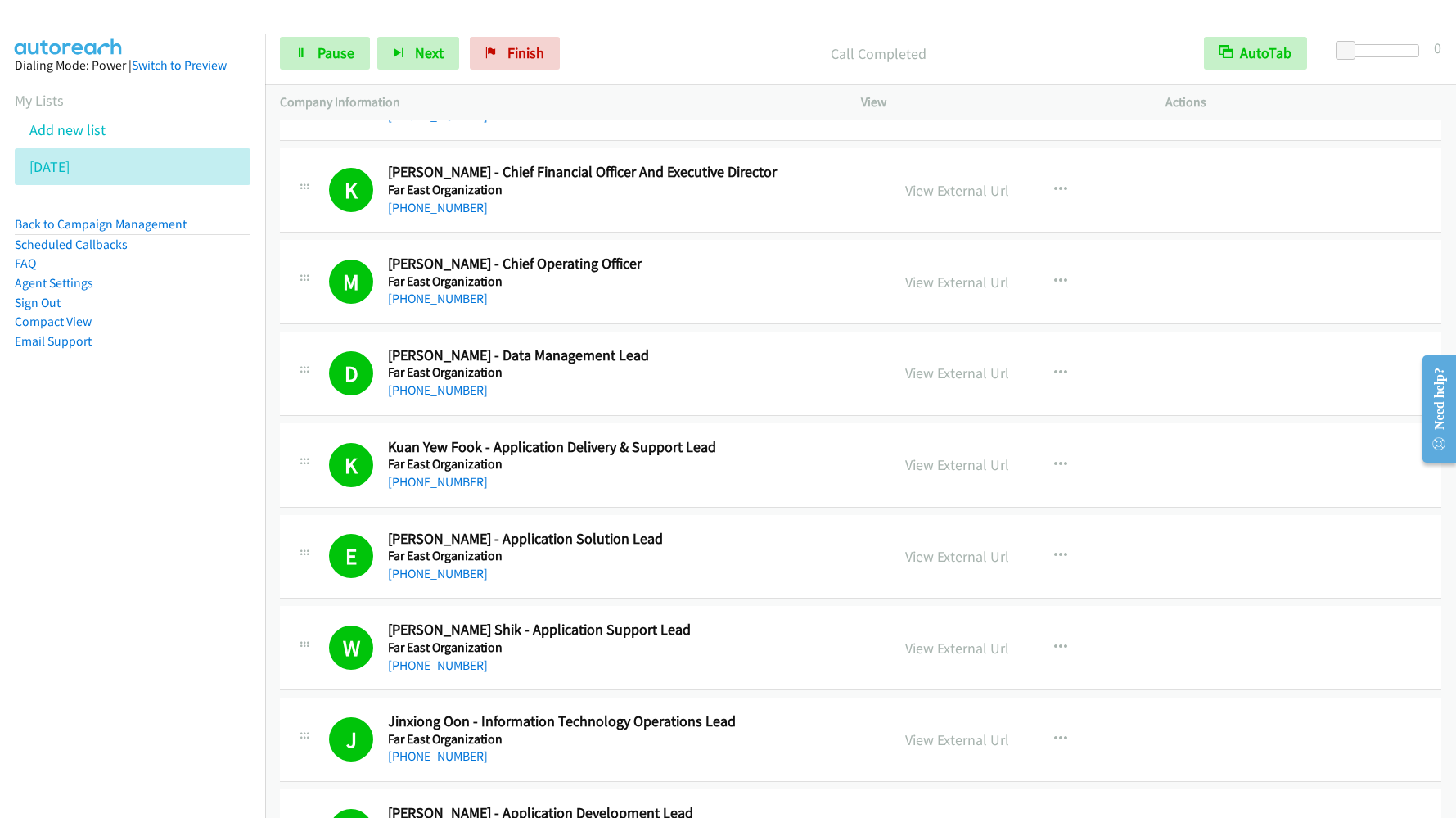
drag, startPoint x: 79, startPoint y: 576, endPoint x: 90, endPoint y: 569, distance: 13.0
click at [79, 576] on nav "Dialing Mode: Power | Switch to Preview My Lists Add new list [DATE] Back to Ca…" at bounding box center [133, 443] width 266 height 818
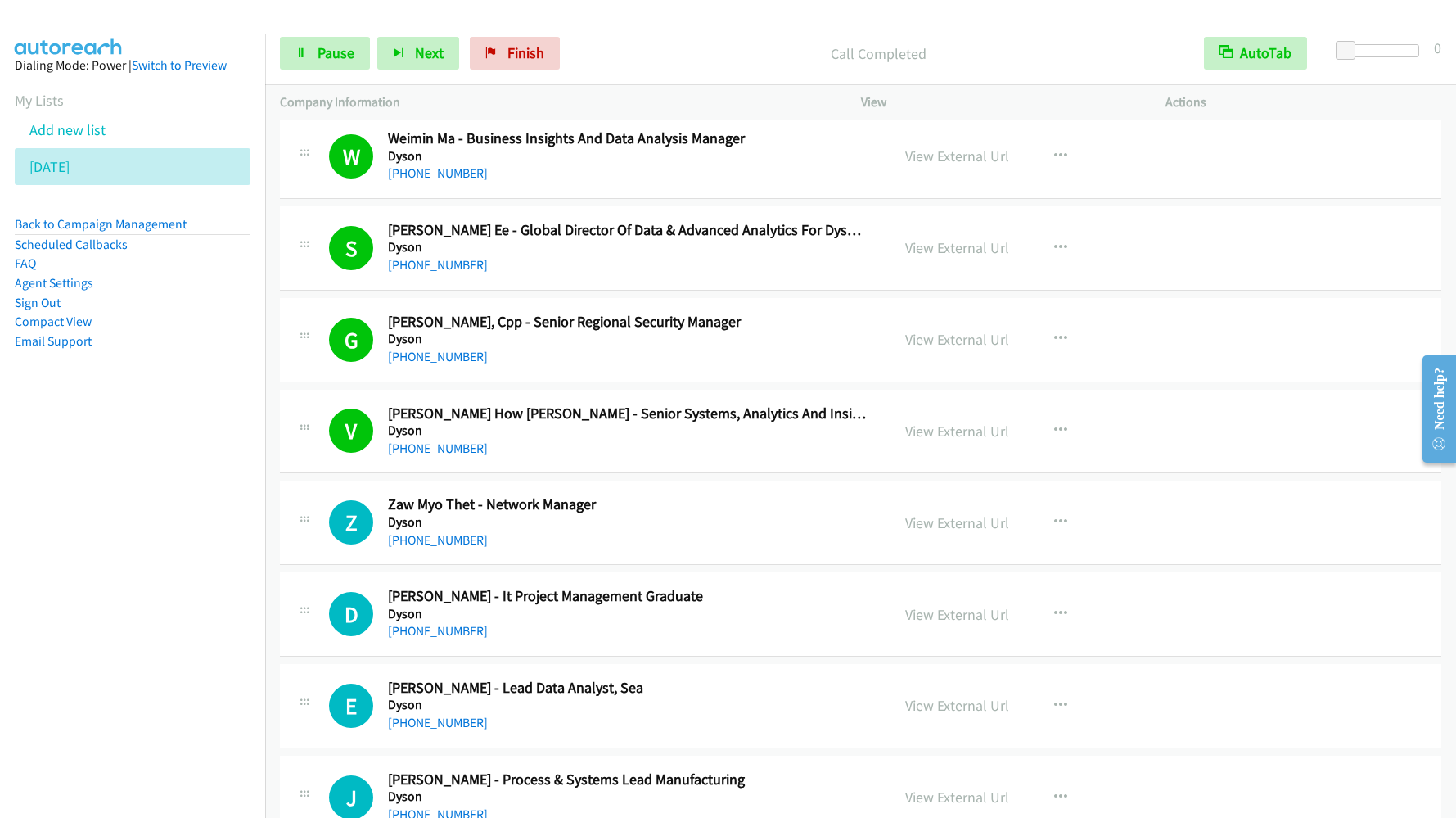
scroll to position [6634, 0]
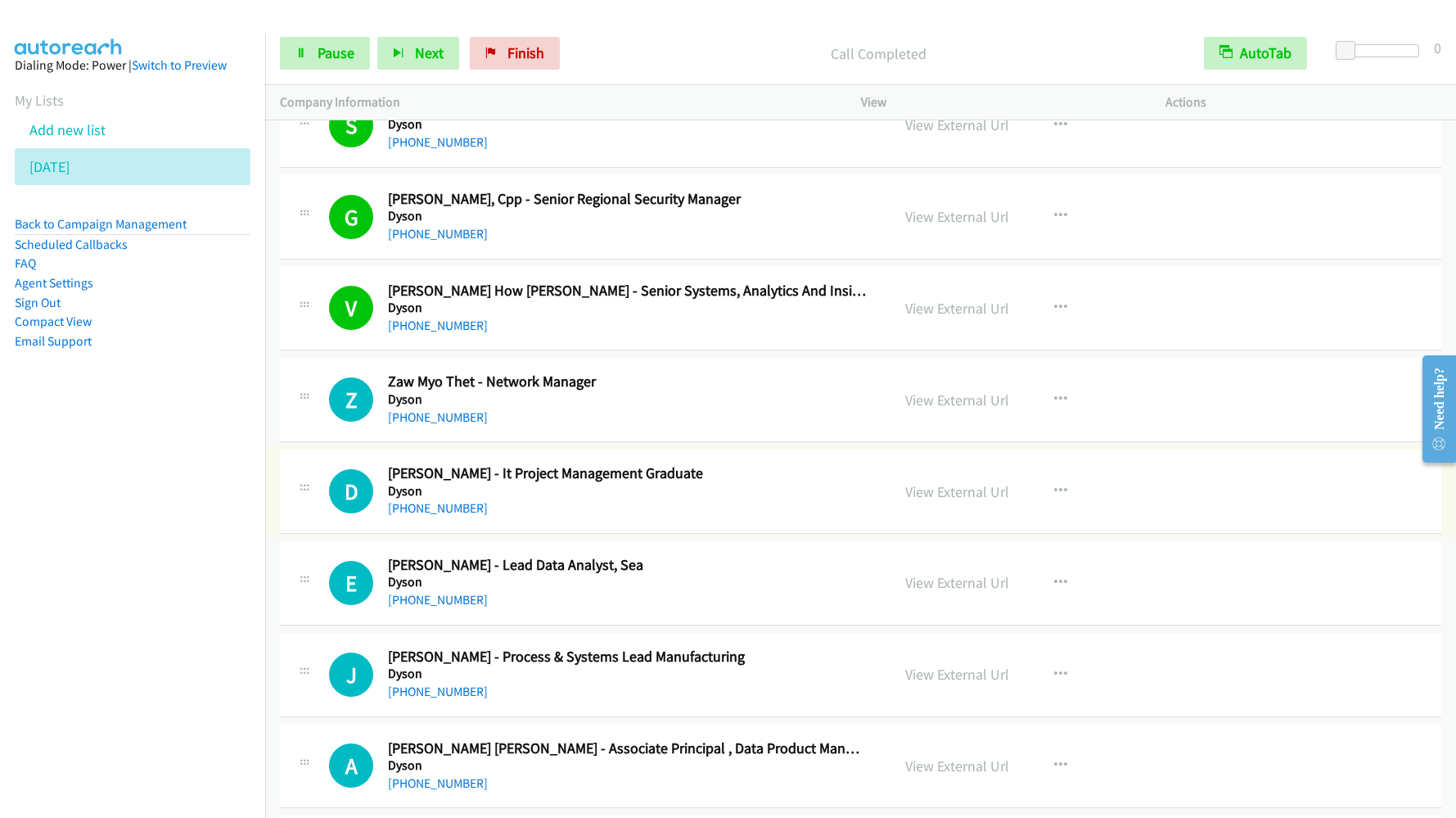
click at [441, 506] on link "[PHONE_NUMBER]" at bounding box center [438, 508] width 100 height 16
click at [91, 483] on nav "Dialing Mode: Power | Switch to Preview My Lists Add new list [DATE] Back to Ca…" at bounding box center [133, 443] width 266 height 818
click at [925, 490] on link "View External Url" at bounding box center [957, 492] width 104 height 19
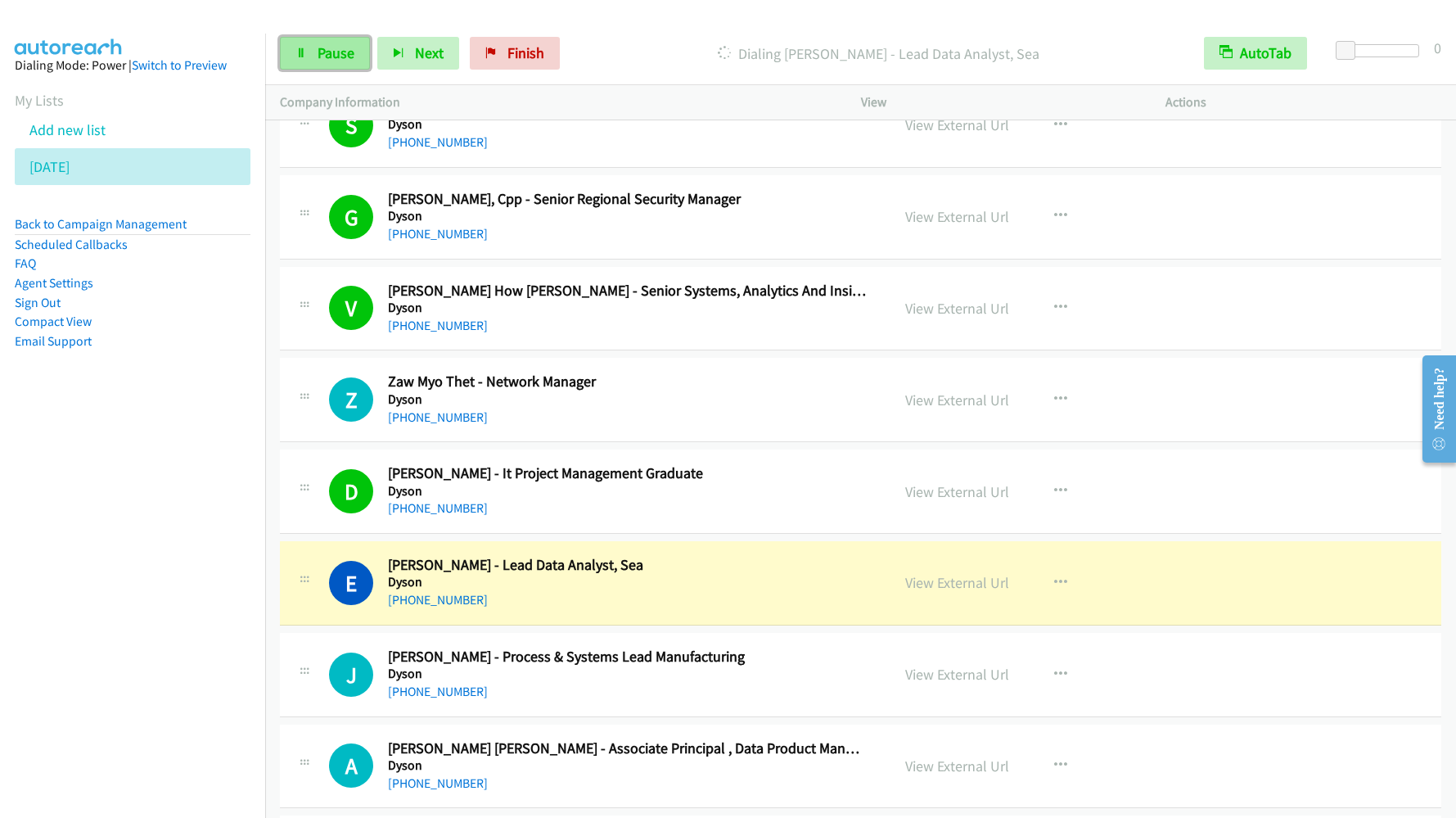
click at [337, 59] on span "Pause" at bounding box center [335, 52] width 36 height 19
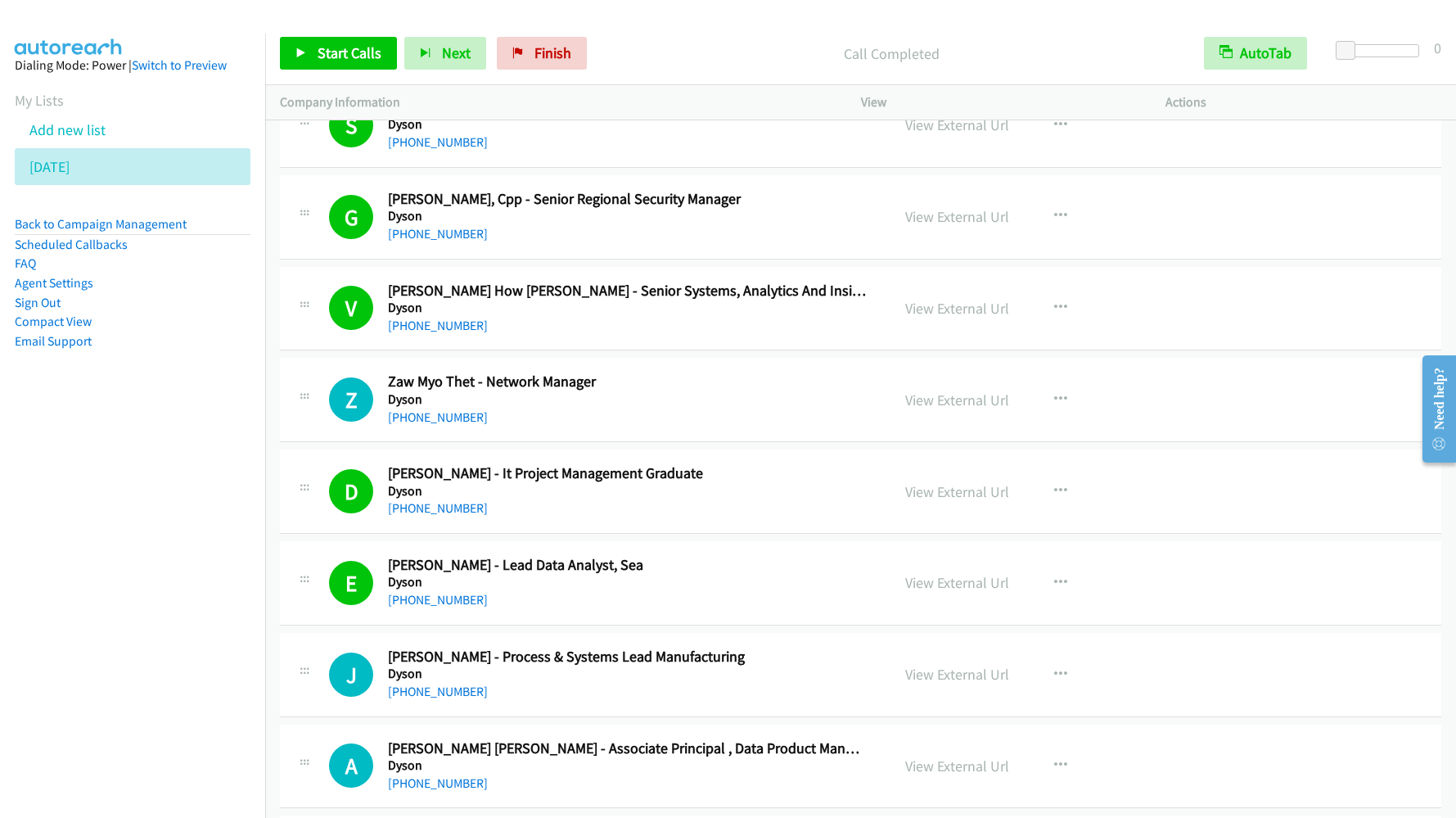
click at [149, 441] on nav "Dialing Mode: Power | Switch to Preview My Lists Add new list [DATE] Back to Ca…" at bounding box center [133, 443] width 266 height 818
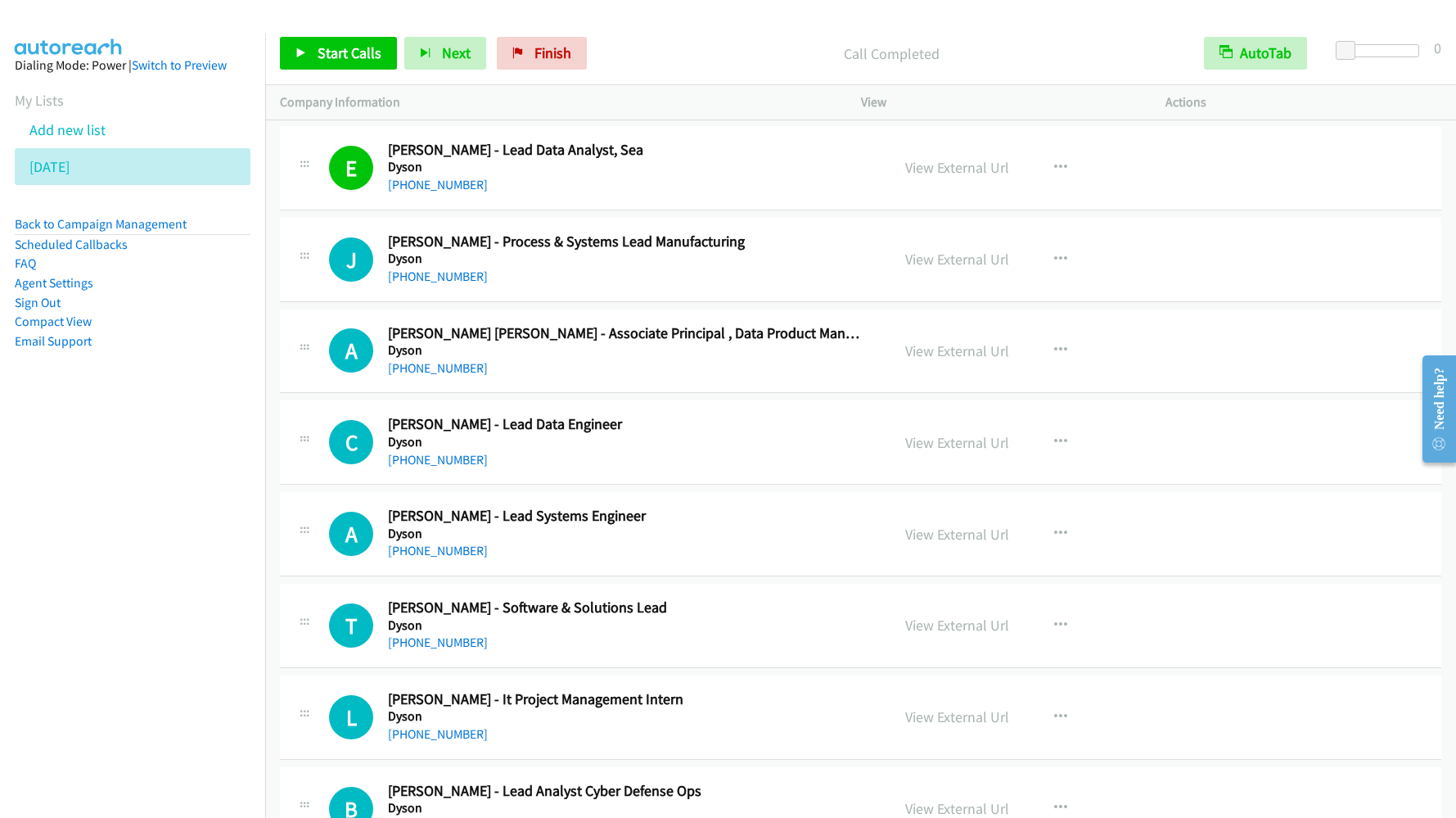
scroll to position [7002, 0]
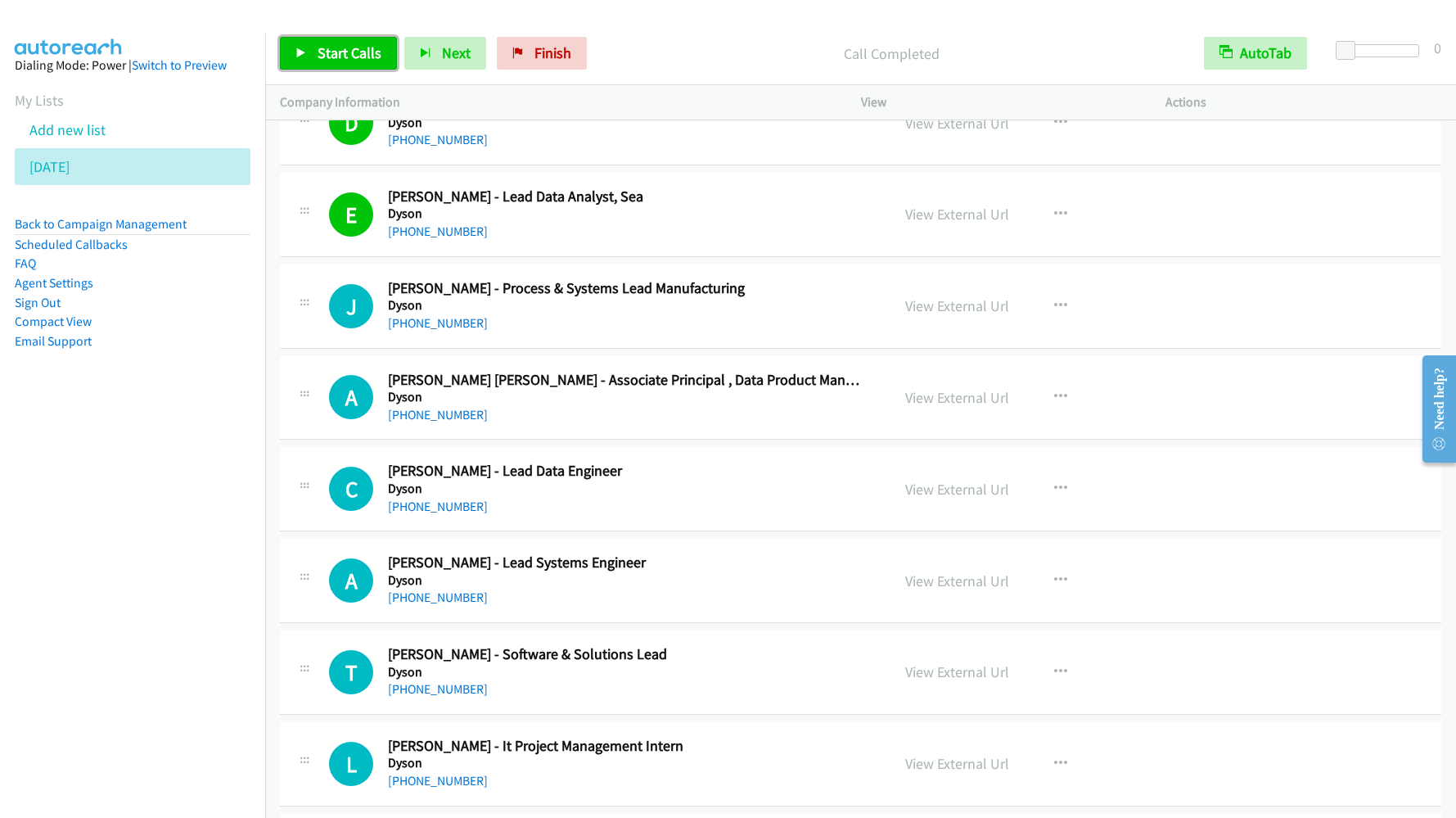
click at [362, 49] on span "Start Calls" at bounding box center [349, 52] width 63 height 19
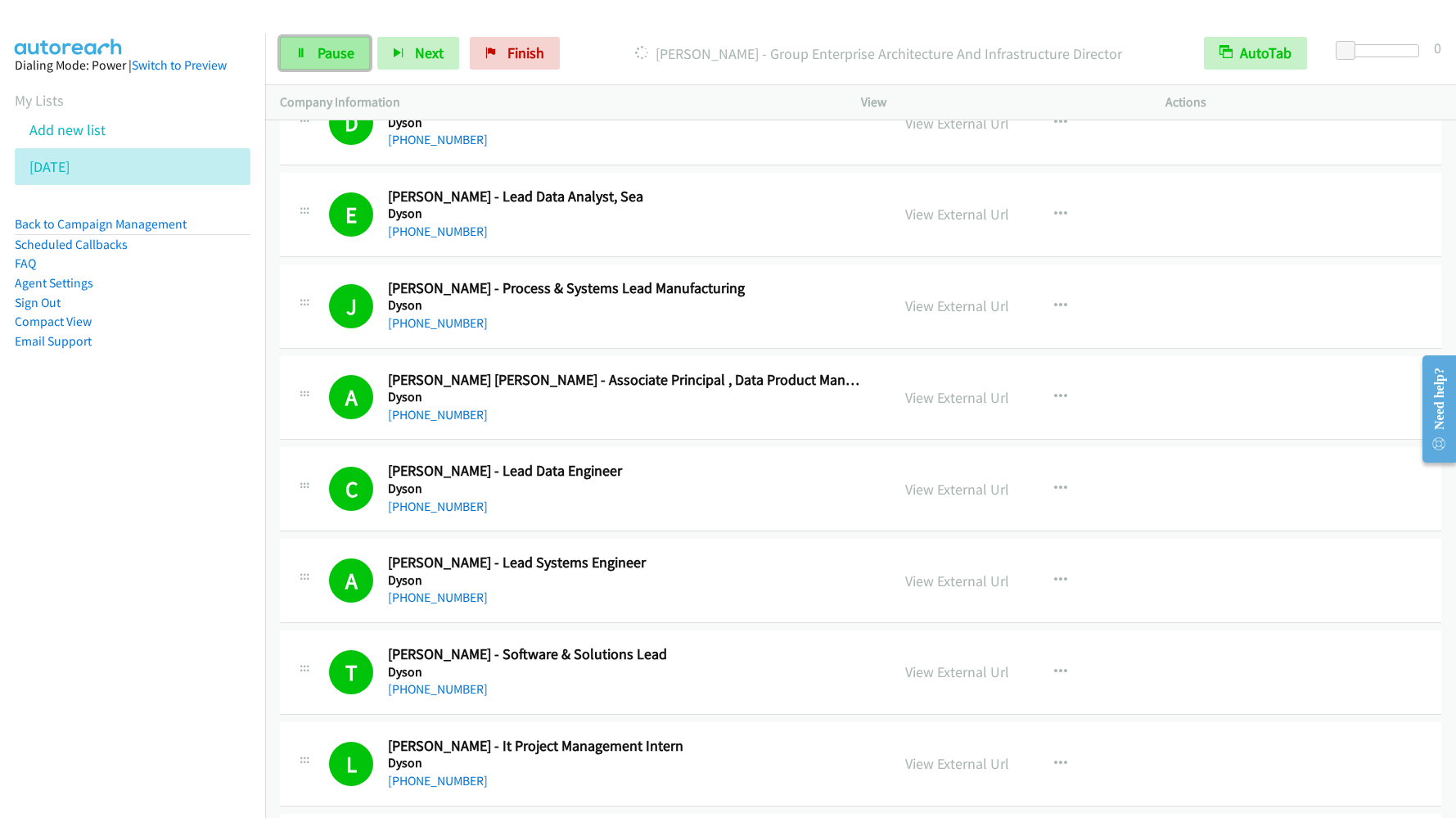
click at [323, 59] on span "Pause" at bounding box center [335, 52] width 36 height 19
click at [311, 57] on link "Start Calls" at bounding box center [338, 52] width 117 height 33
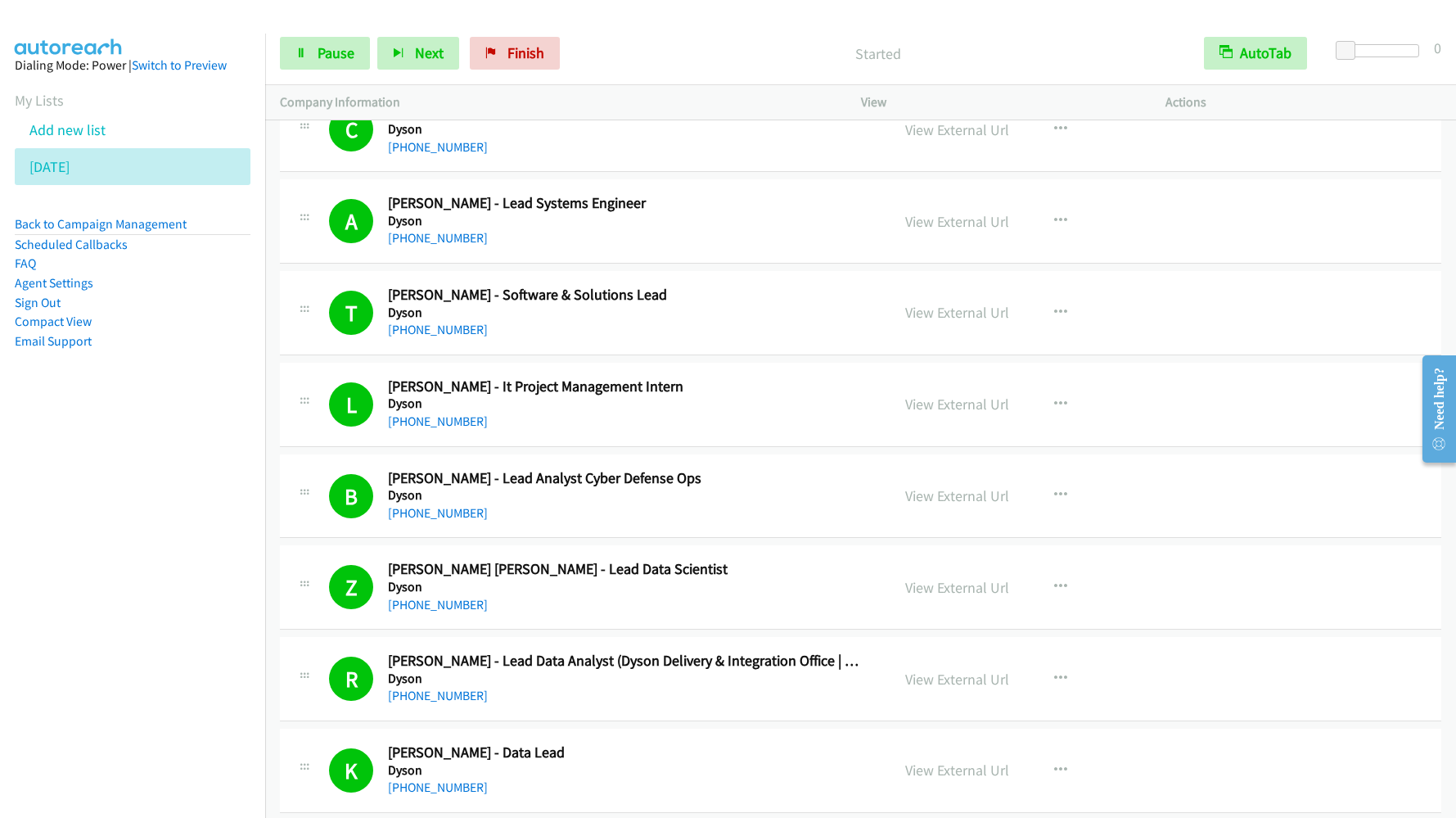
scroll to position [7494, 0]
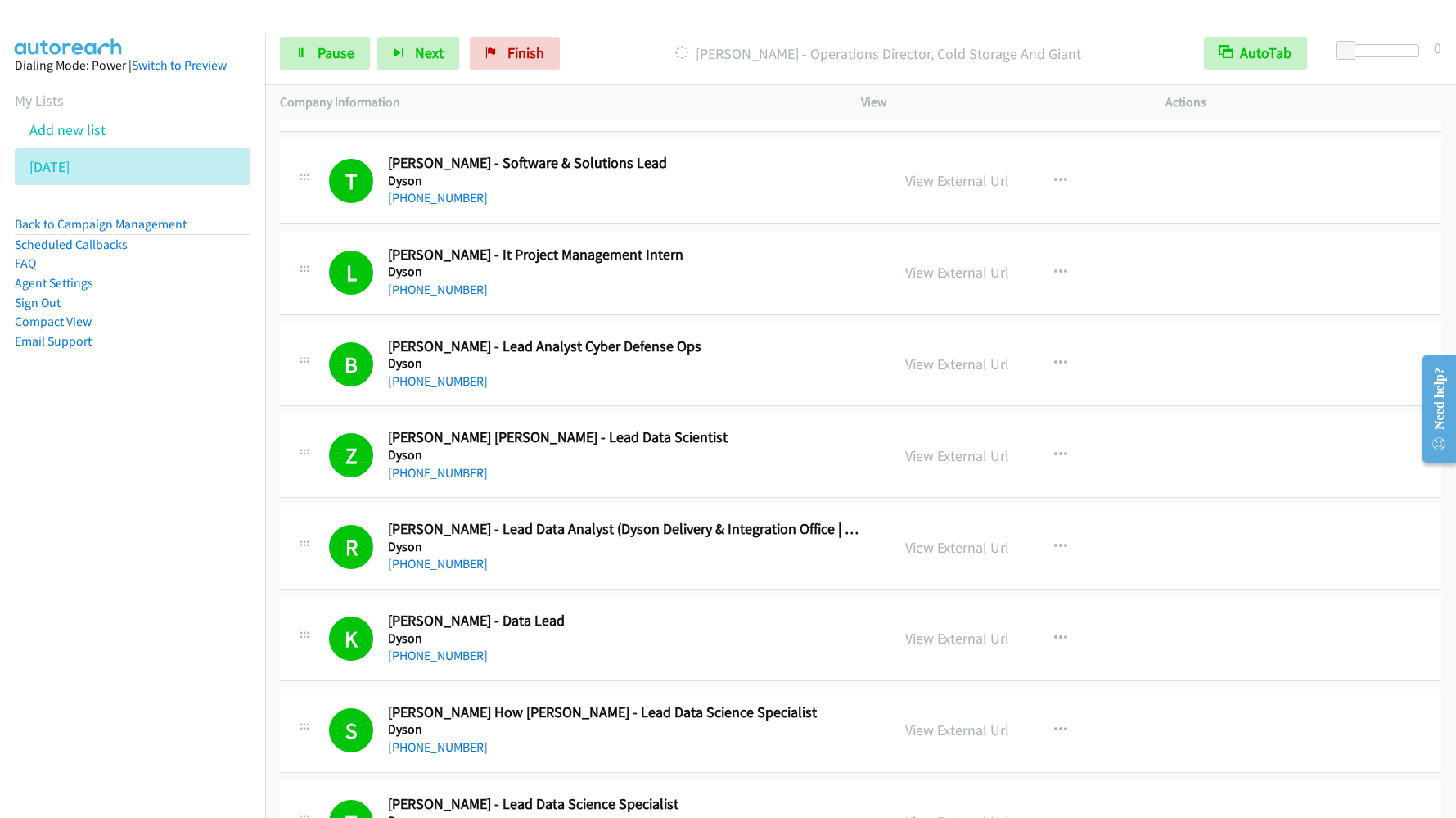
click at [108, 443] on nav "Dialing Mode: Power | Switch to Preview My Lists Add new list [DATE] Back to Ca…" at bounding box center [133, 443] width 266 height 818
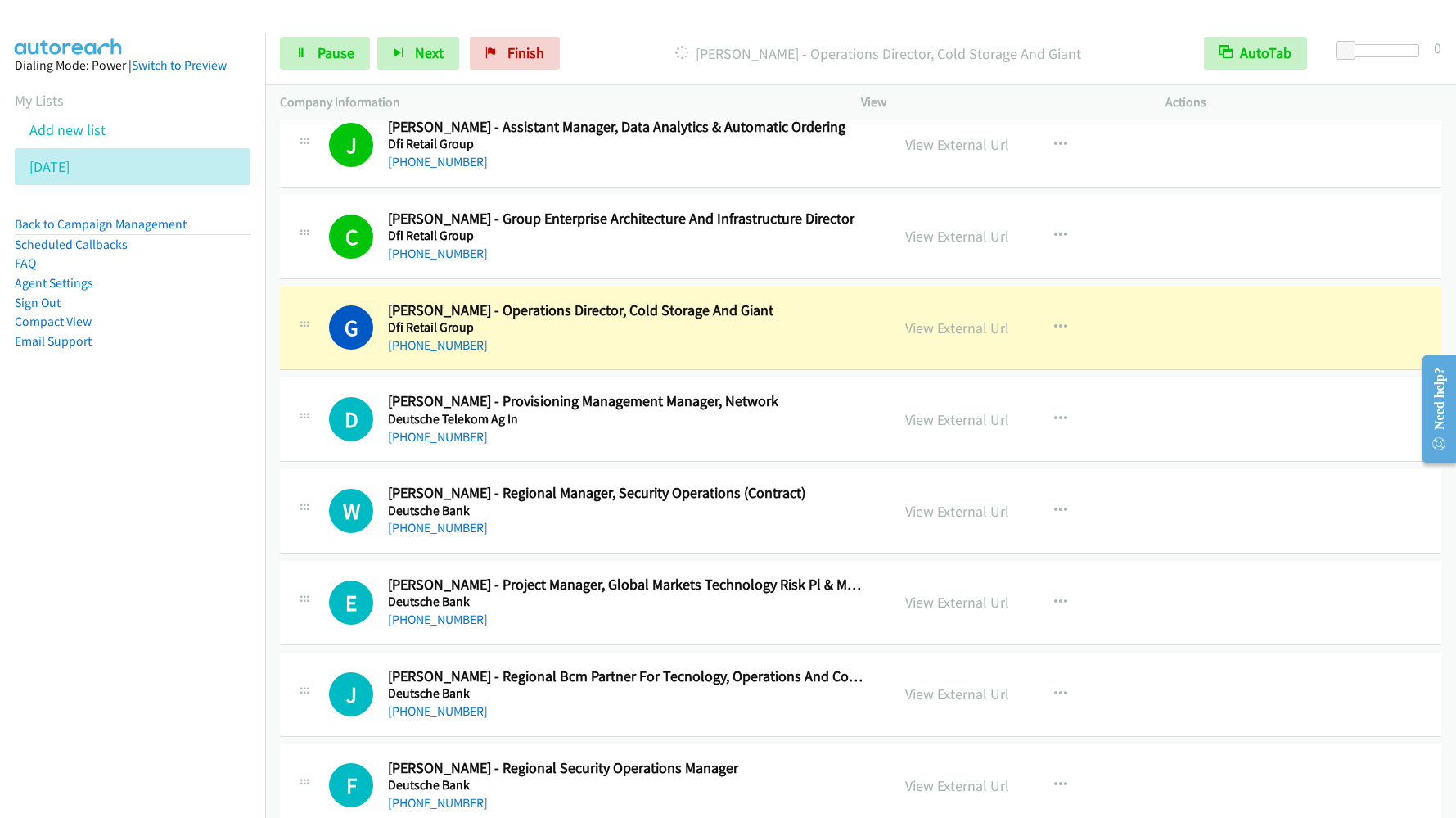
scroll to position [9582, 0]
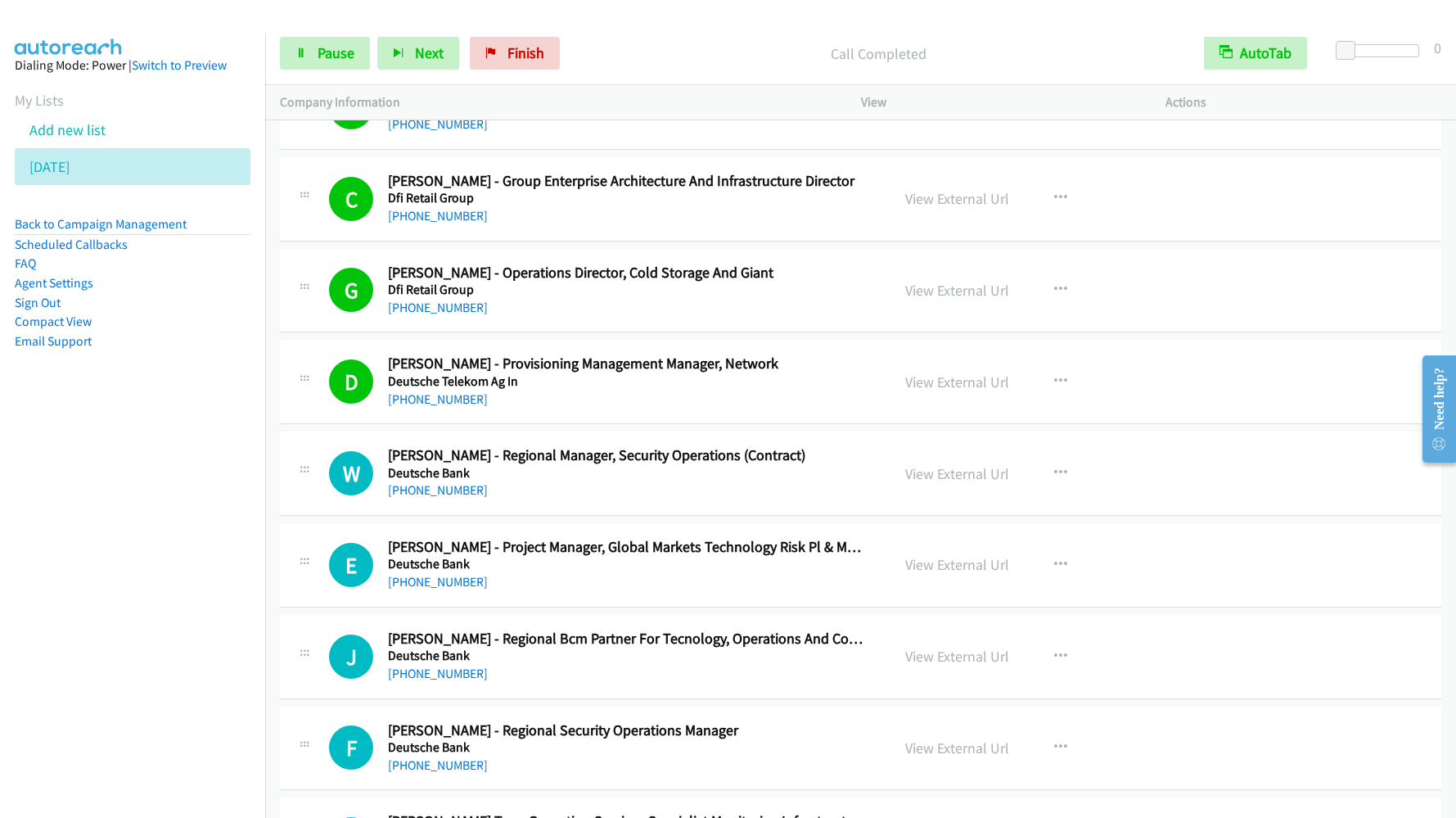
click at [225, 470] on nav "Dialing Mode: Power | Switch to Preview My Lists Add new list [DATE] Back to Ca…" at bounding box center [133, 443] width 266 height 818
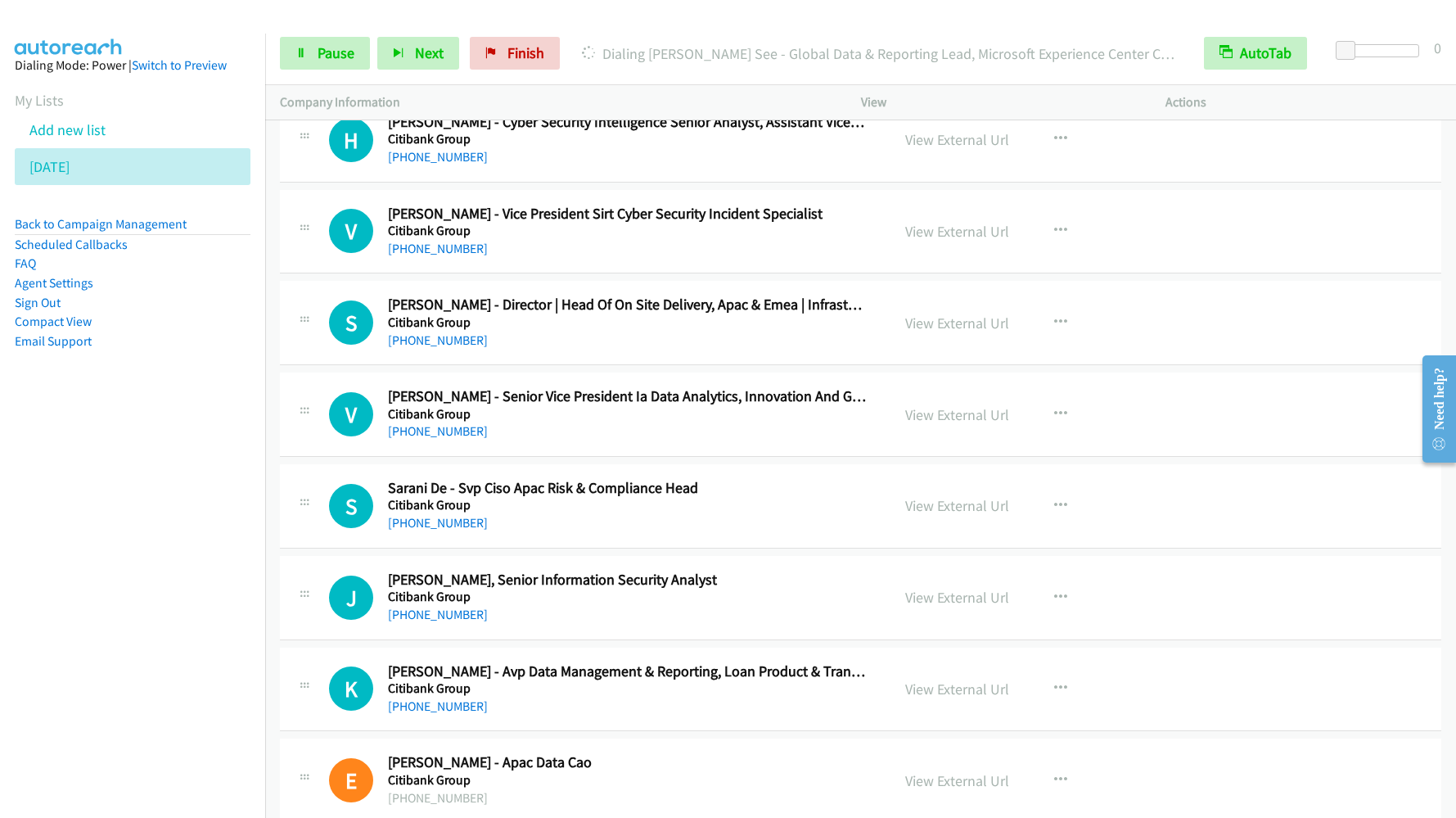
scroll to position [15903, 0]
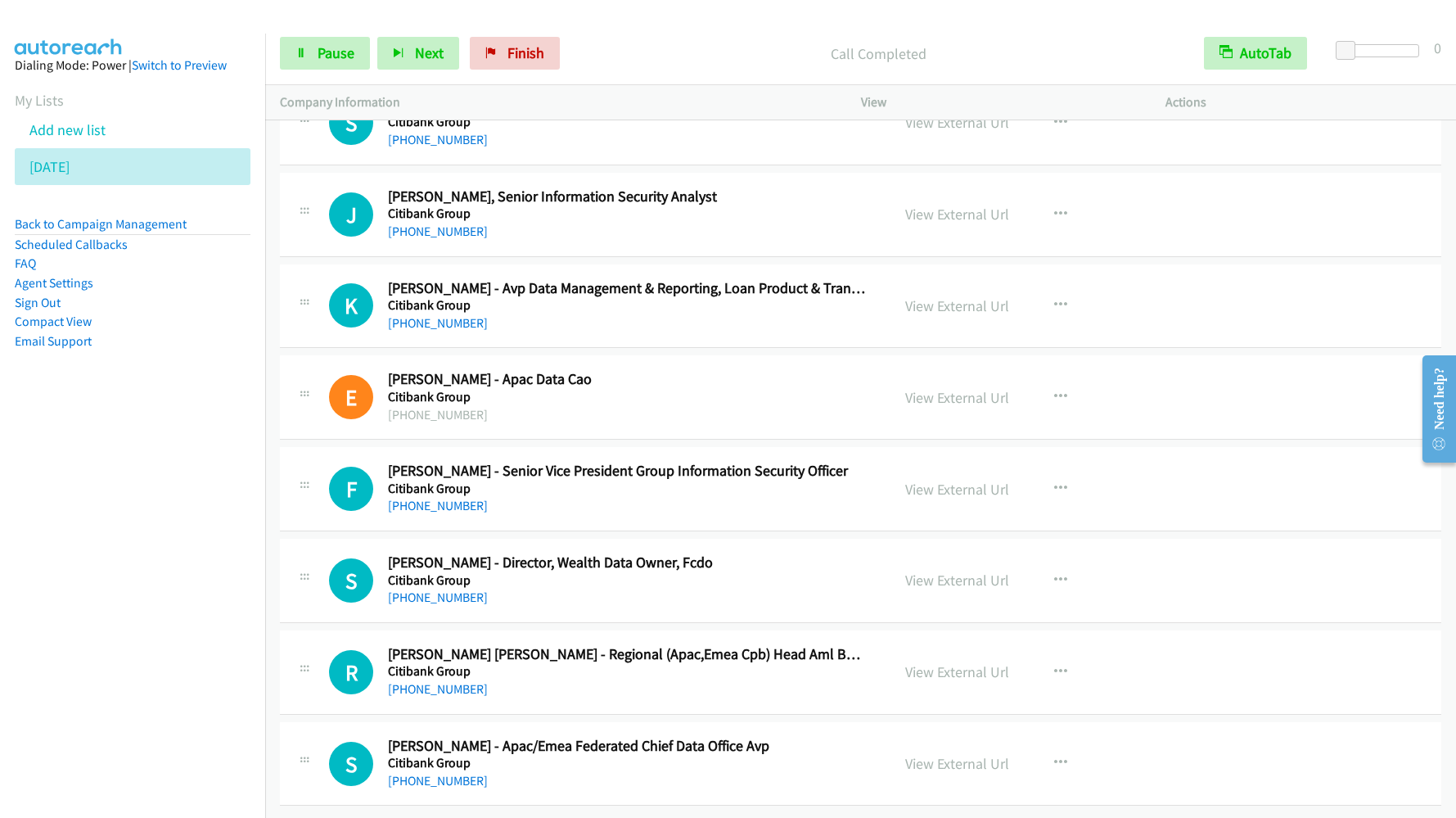
click at [191, 556] on nav "Dialing Mode: Power | Switch to Preview My Lists Add new list [DATE] Back to Ca…" at bounding box center [133, 443] width 266 height 818
